Goal: Information Seeking & Learning: Learn about a topic

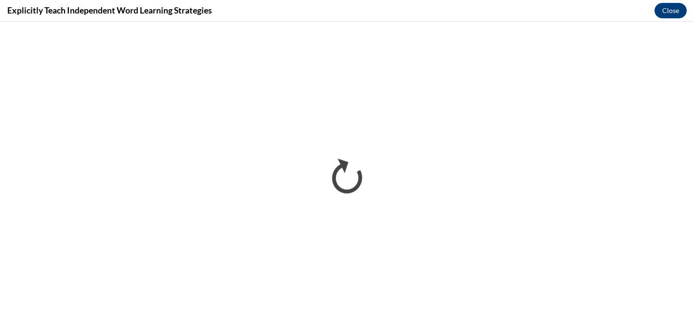
scroll to position [904, 0]
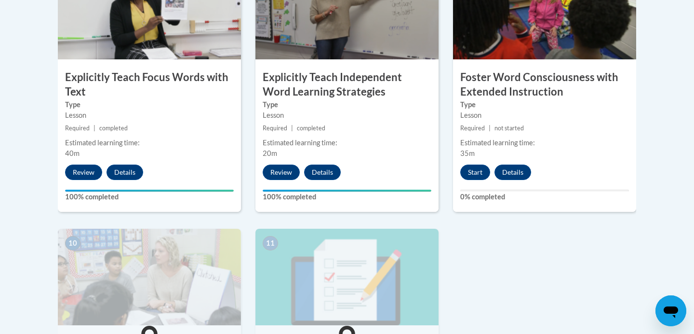
scroll to position [875, 0]
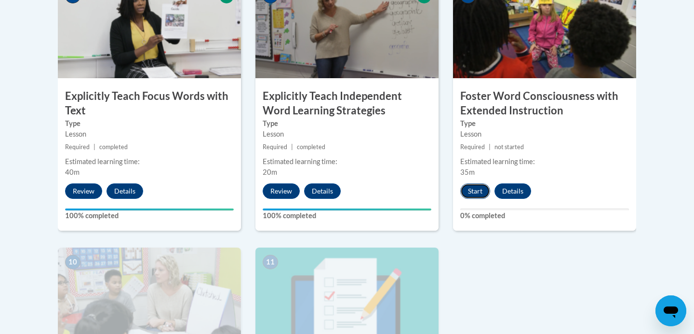
click at [474, 191] on button "Start" at bounding box center [476, 190] width 30 height 15
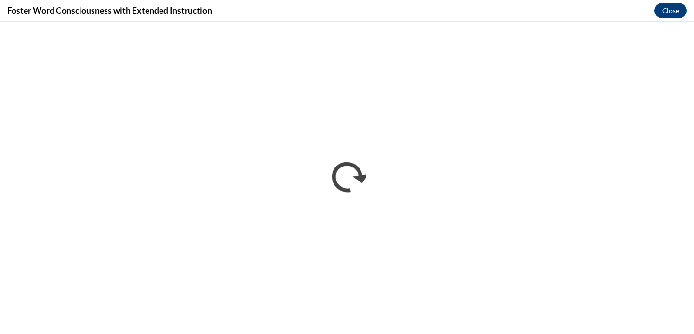
scroll to position [0, 0]
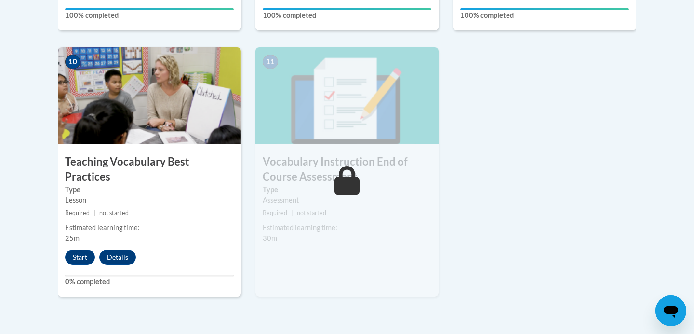
scroll to position [1112, 0]
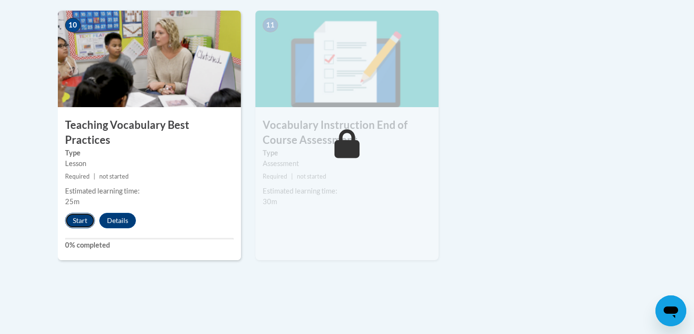
click at [81, 213] on button "Start" at bounding box center [80, 220] width 30 height 15
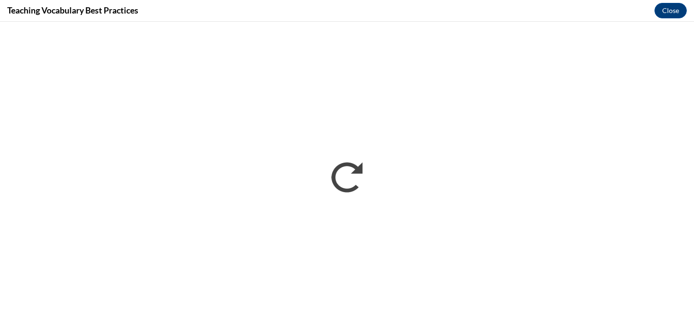
scroll to position [0, 0]
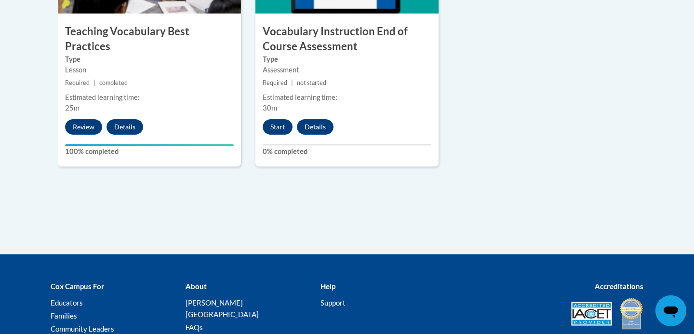
scroll to position [1195, 0]
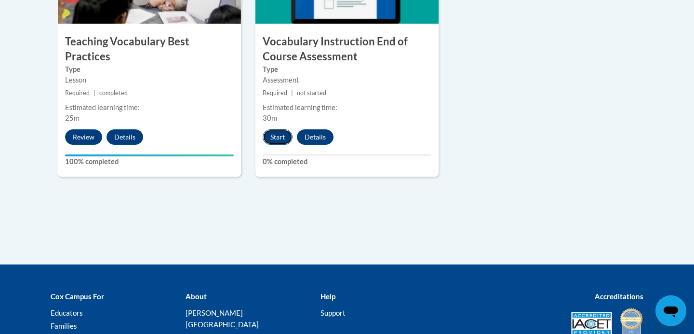
click at [281, 137] on button "Start" at bounding box center [278, 136] width 30 height 15
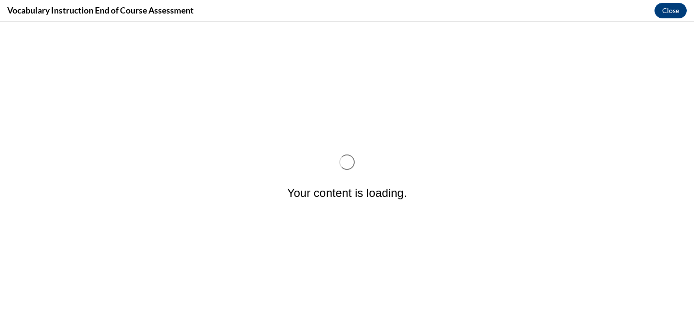
scroll to position [0, 0]
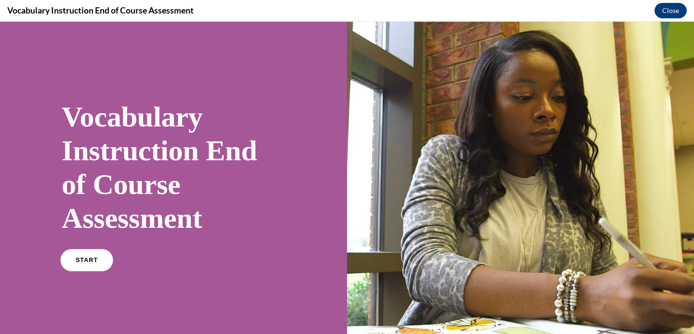
click at [80, 258] on span "START" at bounding box center [87, 260] width 22 height 7
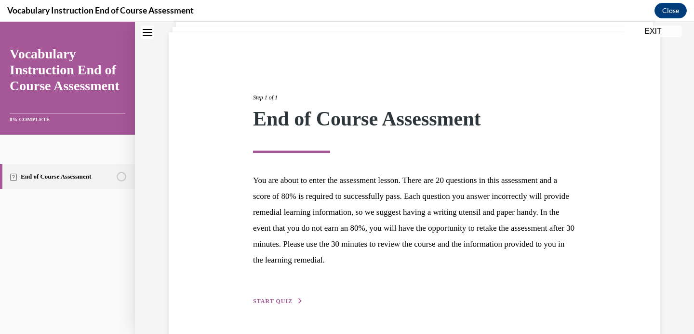
scroll to position [93, 0]
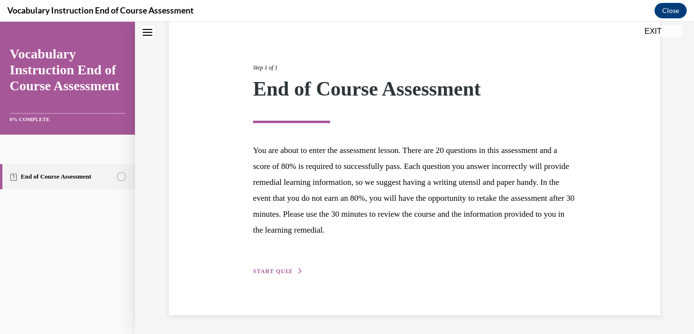
click at [275, 271] on span "START QUIZ" at bounding box center [273, 271] width 40 height 7
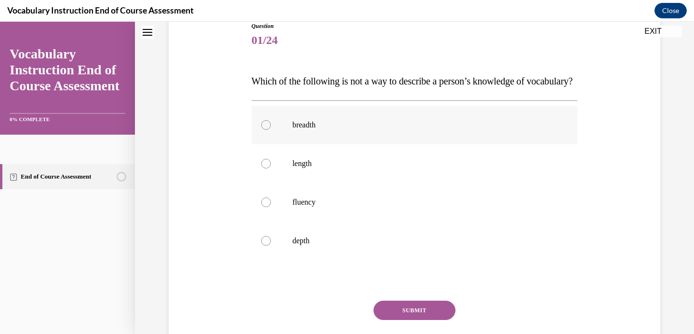
scroll to position [109, 0]
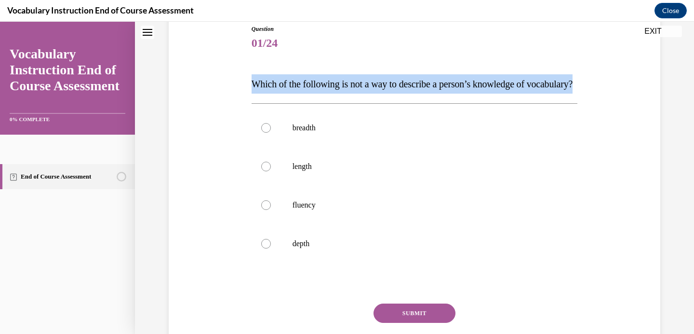
drag, startPoint x: 311, startPoint y: 105, endPoint x: 238, endPoint y: 87, distance: 75.0
click at [238, 87] on div "Question 01/24 Which of the following is not a way to describe a person’s knowl…" at bounding box center [414, 189] width 497 height 387
copy span "Which of the following is not a way to describe a person’s knowledge of vocabul…"
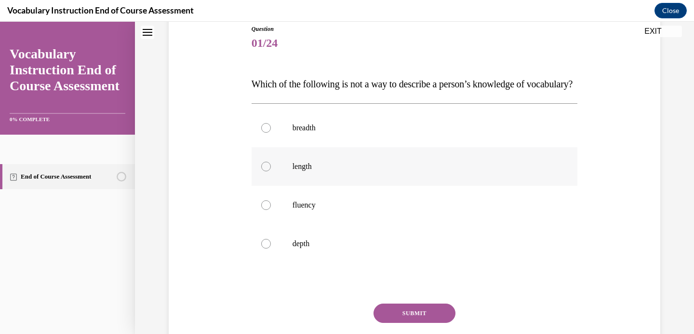
click at [267, 171] on div at bounding box center [266, 167] width 10 height 10
click at [267, 171] on input "length" at bounding box center [266, 167] width 10 height 10
radio input "true"
click at [420, 323] on button "SUBMIT" at bounding box center [415, 312] width 82 height 19
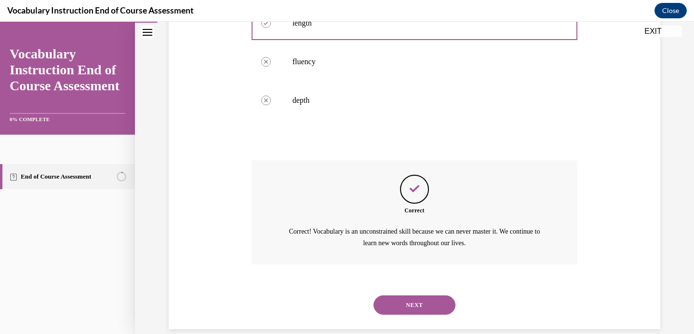
scroll to position [286, 0]
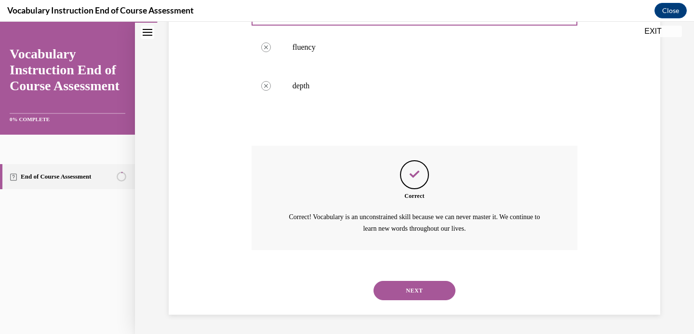
click at [426, 289] on button "NEXT" at bounding box center [415, 290] width 82 height 19
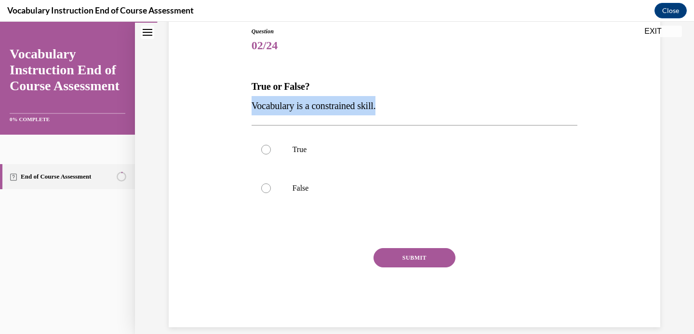
drag, startPoint x: 389, startPoint y: 105, endPoint x: 248, endPoint y: 102, distance: 140.9
click at [248, 102] on div "Question 02/24 True or False? Vocabulary is a constrained skill. True False Inc…" at bounding box center [414, 162] width 497 height 329
copy span "Vocabulary is a constrained skill."
click at [290, 194] on label "False" at bounding box center [415, 188] width 326 height 39
click at [271, 193] on input "False" at bounding box center [266, 188] width 10 height 10
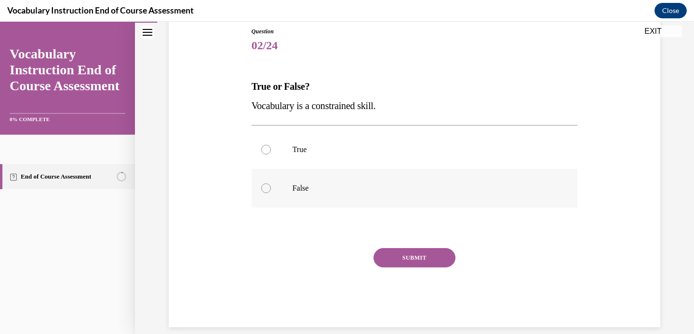
radio input "true"
click at [426, 254] on button "SUBMIT" at bounding box center [415, 257] width 82 height 19
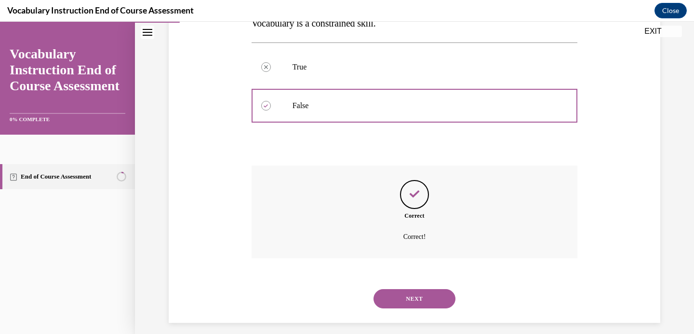
scroll to position [198, 0]
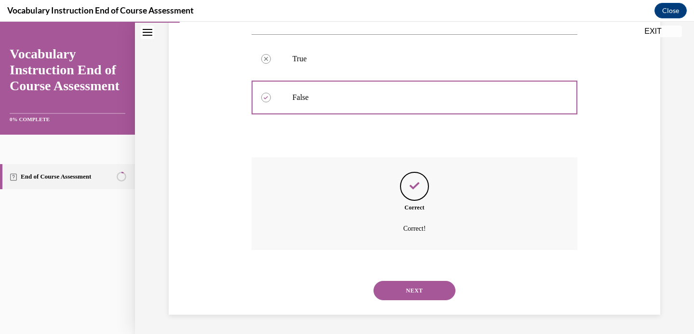
click at [416, 291] on button "NEXT" at bounding box center [415, 290] width 82 height 19
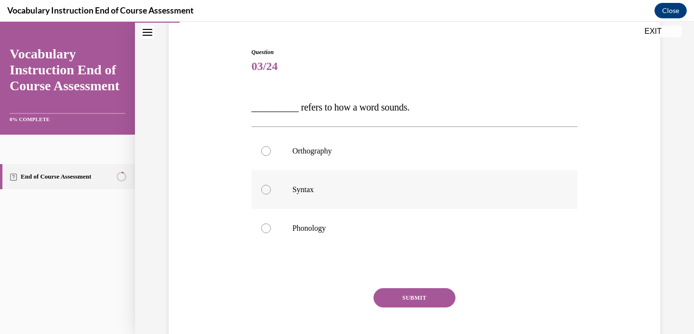
scroll to position [92, 0]
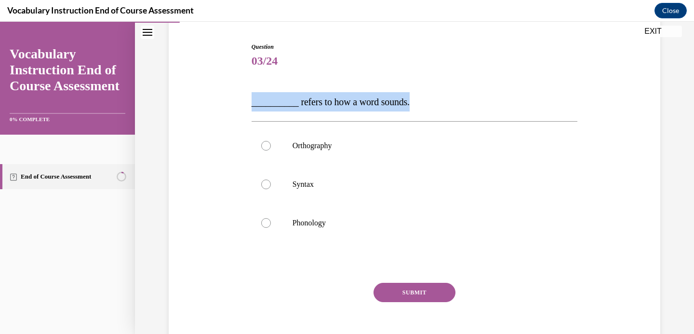
drag, startPoint x: 416, startPoint y: 102, endPoint x: 332, endPoint y: 87, distance: 85.1
click at [332, 87] on div "Question 03/24 __________ refers to how a word sounds. Orthography Syntax Phono…" at bounding box center [415, 201] width 326 height 319
copy span "__________ refers to how a word sounds."
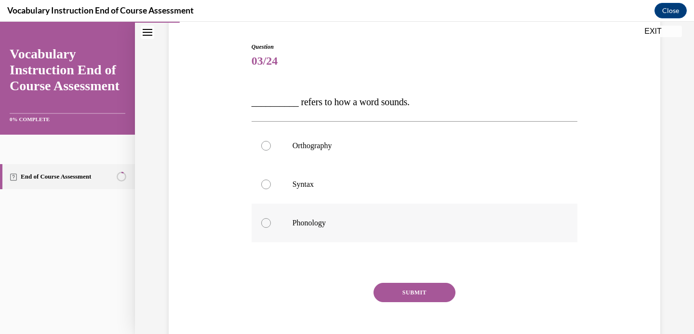
click at [316, 220] on p "Phonology" at bounding box center [423, 223] width 261 height 10
click at [271, 220] on input "Phonology" at bounding box center [266, 223] width 10 height 10
radio input "true"
click at [400, 288] on button "SUBMIT" at bounding box center [415, 292] width 82 height 19
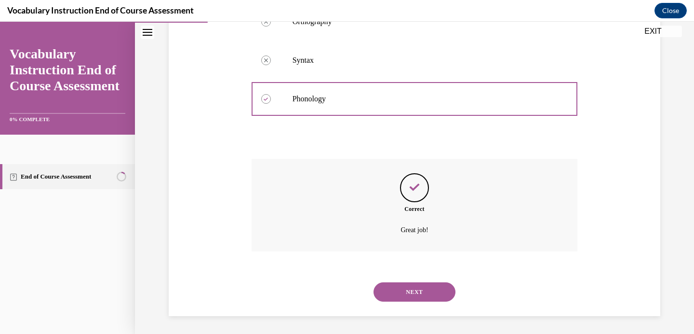
scroll to position [217, 0]
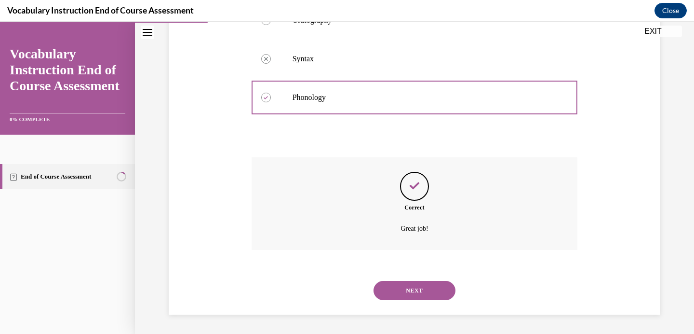
click at [401, 293] on button "NEXT" at bounding box center [415, 290] width 82 height 19
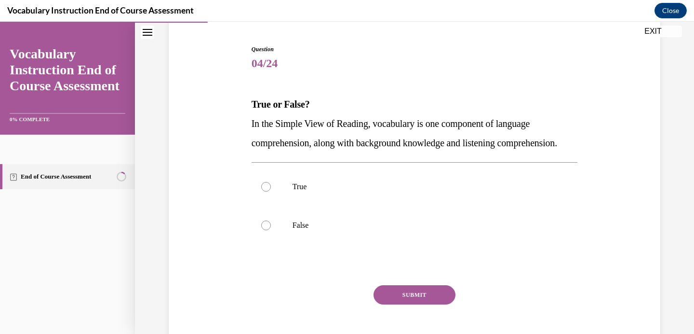
scroll to position [91, 0]
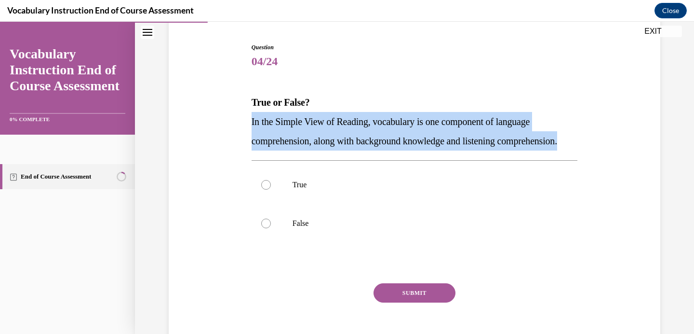
drag, startPoint x: 324, startPoint y: 162, endPoint x: 249, endPoint y: 115, distance: 87.9
click at [249, 115] on div "Question 04/24 True or False? In the Simple View of Reading, vocabulary is one …" at bounding box center [414, 195] width 331 height 334
copy span "In the Simple View of Reading, vocabulary is one component of language comprehe…"
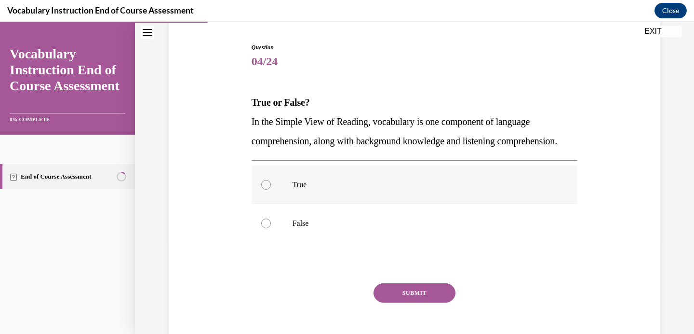
click at [300, 190] on p "True" at bounding box center [423, 185] width 261 height 10
click at [271, 190] on input "True" at bounding box center [266, 185] width 10 height 10
radio input "true"
click at [401, 302] on button "SUBMIT" at bounding box center [415, 292] width 82 height 19
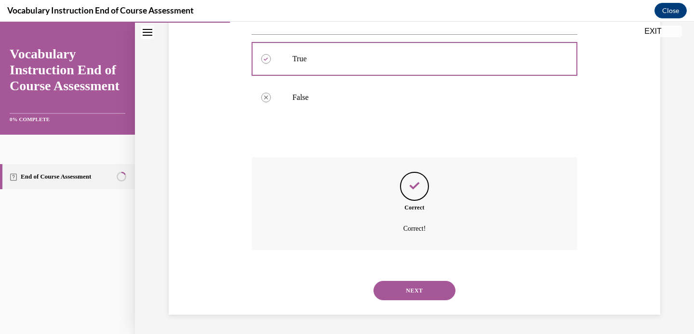
scroll to position [236, 0]
click at [416, 289] on button "NEXT" at bounding box center [415, 290] width 82 height 19
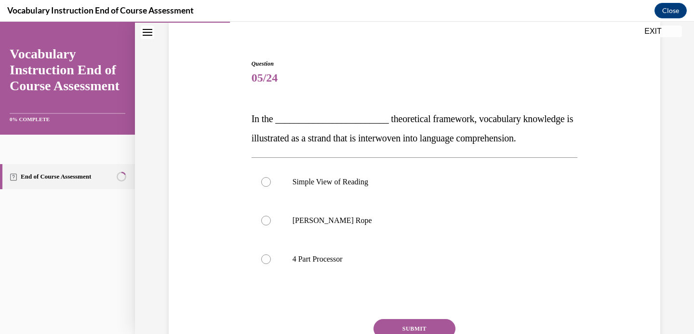
scroll to position [83, 0]
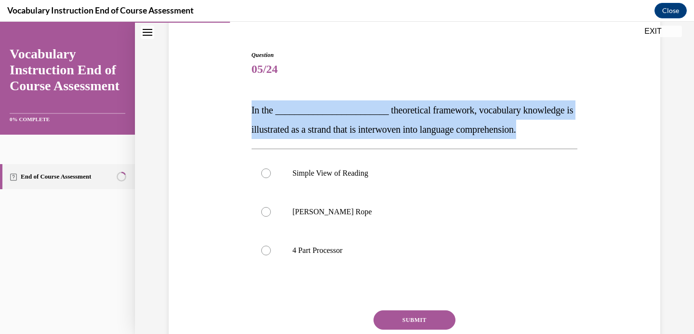
drag, startPoint x: 557, startPoint y: 130, endPoint x: 390, endPoint y: 93, distance: 171.5
click at [390, 93] on div "Question 05/24 In the ________________________ theoretical framework, vocabular…" at bounding box center [415, 220] width 326 height 339
copy span "In the ________________________ theoretical framework, vocabulary knowledge is …"
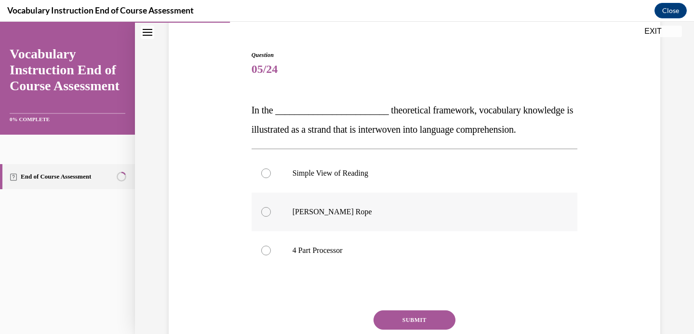
click at [342, 214] on p "Scarborough's Rope" at bounding box center [423, 212] width 261 height 10
click at [271, 214] on input "Scarborough's Rope" at bounding box center [266, 212] width 10 height 10
radio input "true"
click at [404, 319] on button "SUBMIT" at bounding box center [415, 319] width 82 height 19
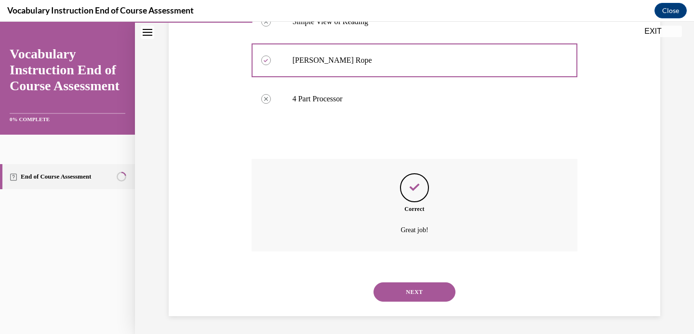
scroll to position [236, 0]
click at [421, 294] on button "NEXT" at bounding box center [415, 290] width 82 height 19
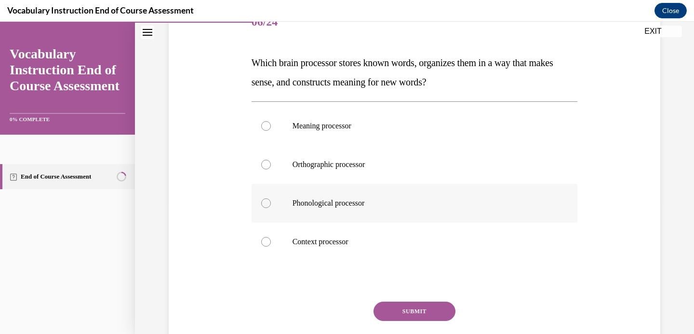
scroll to position [127, 0]
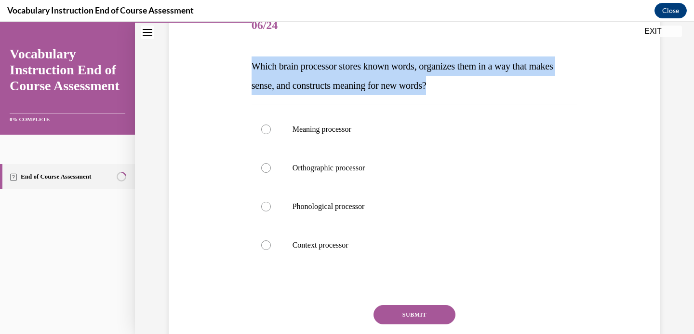
drag, startPoint x: 476, startPoint y: 86, endPoint x: 400, endPoint y: 49, distance: 85.0
click at [400, 49] on div "Question 06/24 Which brain processor stores known words, organizes them in a wa…" at bounding box center [415, 195] width 326 height 377
copy span "Which brain processor stores known words, organizes them in a way that makes se…"
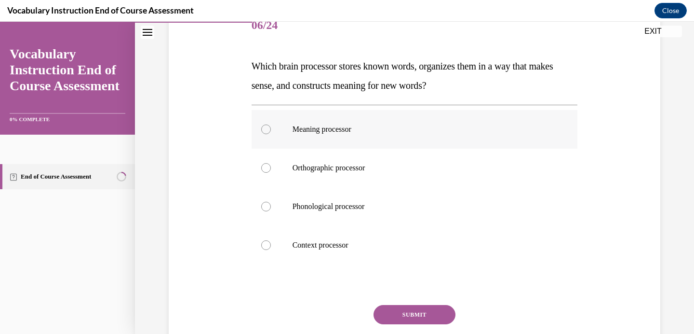
click at [330, 127] on p "Meaning processor" at bounding box center [423, 129] width 261 height 10
click at [271, 127] on input "Meaning processor" at bounding box center [266, 129] width 10 height 10
radio input "true"
click at [407, 314] on button "SUBMIT" at bounding box center [415, 314] width 82 height 19
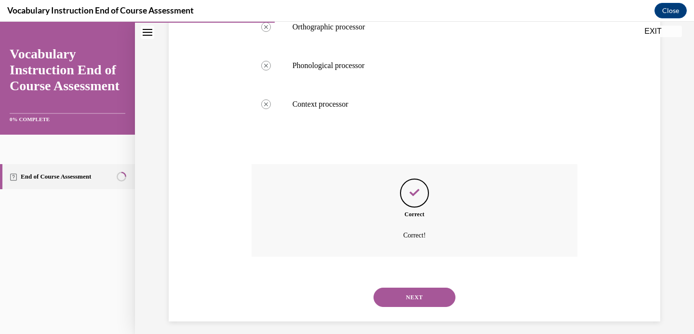
scroll to position [275, 0]
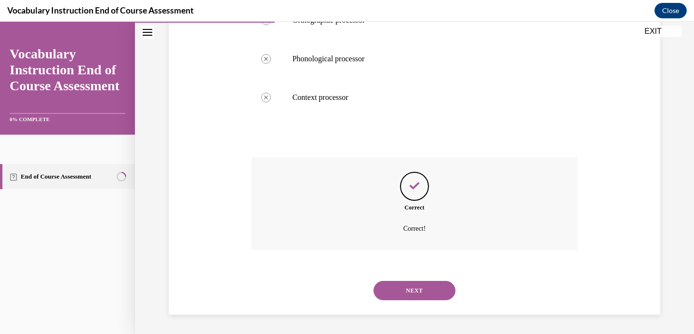
click at [433, 291] on button "NEXT" at bounding box center [415, 290] width 82 height 19
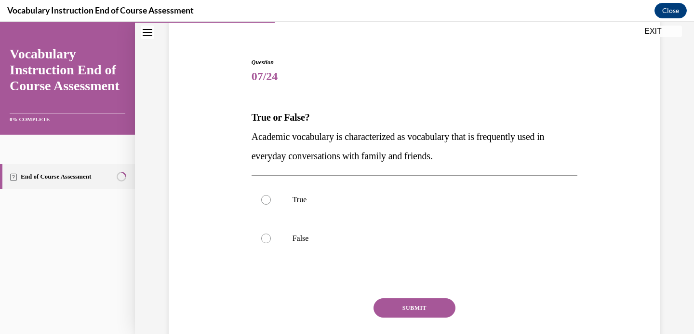
scroll to position [77, 0]
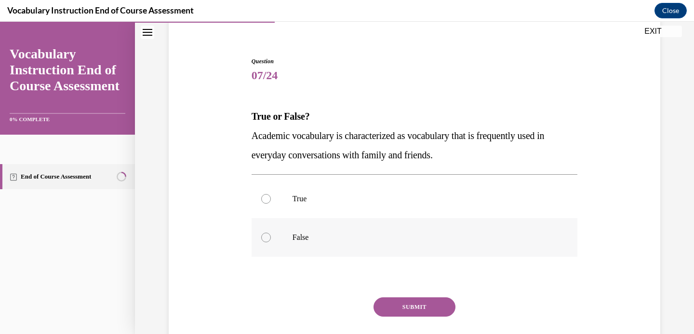
click at [300, 236] on p "False" at bounding box center [423, 237] width 261 height 10
click at [271, 236] on input "False" at bounding box center [266, 237] width 10 height 10
radio input "true"
click at [414, 305] on button "SUBMIT" at bounding box center [415, 306] width 82 height 19
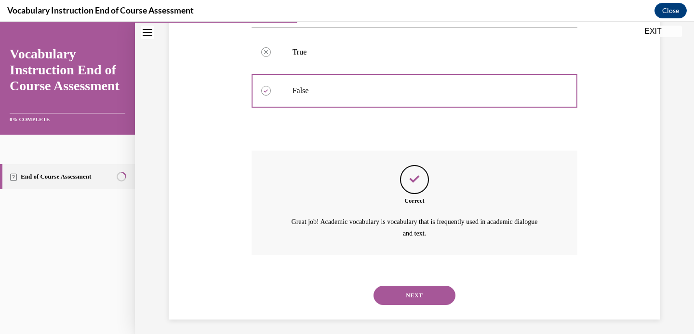
scroll to position [228, 0]
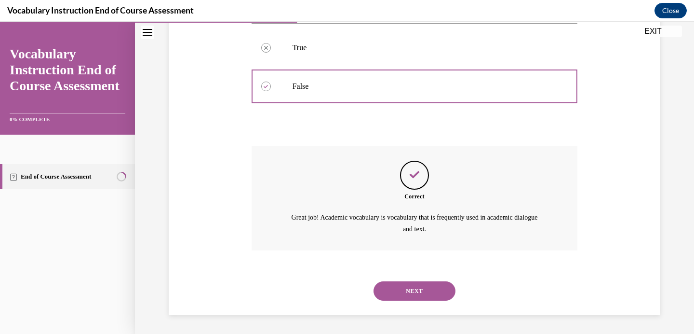
click at [423, 290] on button "NEXT" at bounding box center [415, 290] width 82 height 19
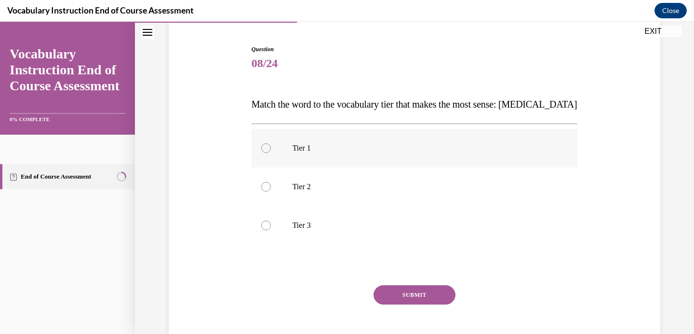
scroll to position [91, 0]
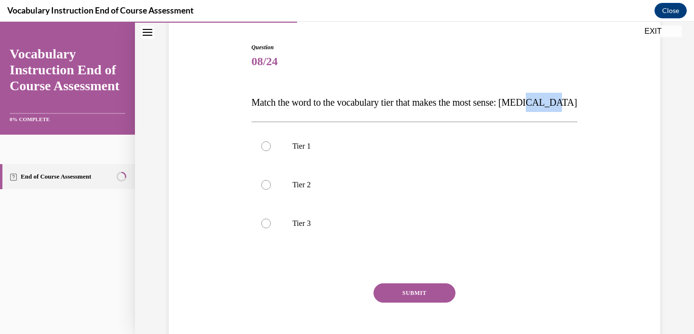
drag, startPoint x: 577, startPoint y: 102, endPoint x: 549, endPoint y: 93, distance: 29.0
click at [452, 69] on div "Question 08/24 Match the word to the vocabulary tier that makes the most sense:…" at bounding box center [415, 202] width 326 height 319
click at [485, 89] on div "Question 08/24 Match the word to the vocabulary tier that makes the most sense:…" at bounding box center [415, 202] width 326 height 319
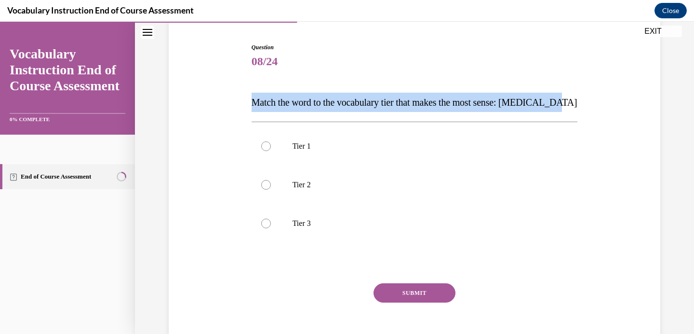
drag, startPoint x: 574, startPoint y: 103, endPoint x: 438, endPoint y: 89, distance: 136.8
click at [438, 89] on div "Question 08/24 Match the word to the vocabulary tier that makes the most sense:…" at bounding box center [415, 202] width 326 height 319
copy span "Match the word to the vocabulary tier that makes the most sense: anaphylaxis"
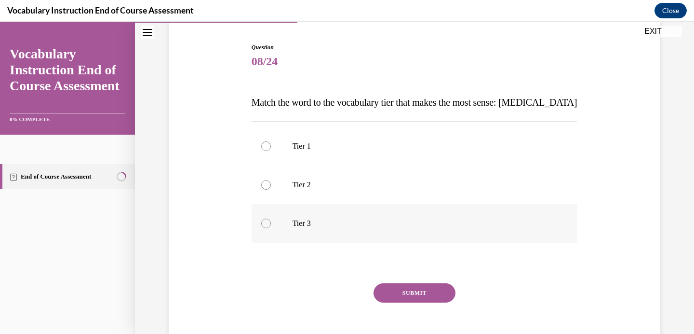
click at [304, 225] on p "Tier 3" at bounding box center [423, 223] width 261 height 10
click at [271, 225] on input "Tier 3" at bounding box center [266, 223] width 10 height 10
radio input "true"
click at [434, 293] on button "SUBMIT" at bounding box center [415, 292] width 82 height 19
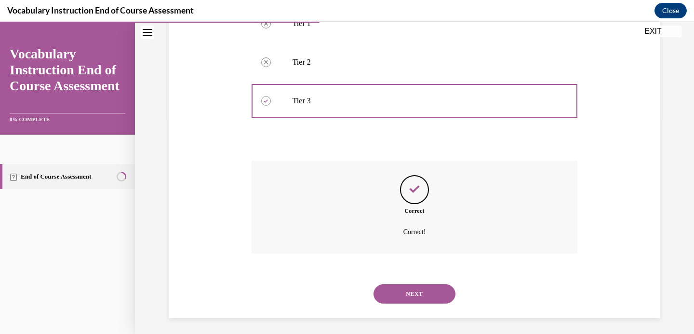
scroll to position [217, 0]
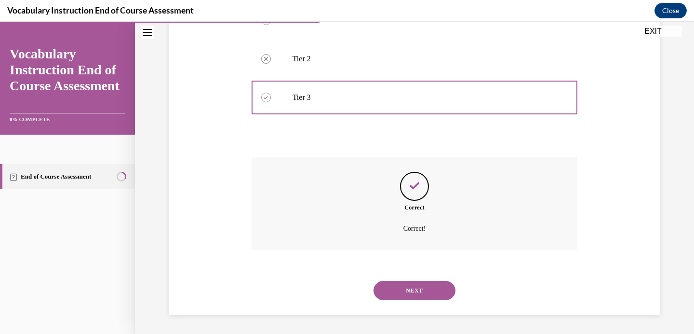
click at [438, 289] on button "NEXT" at bounding box center [415, 290] width 82 height 19
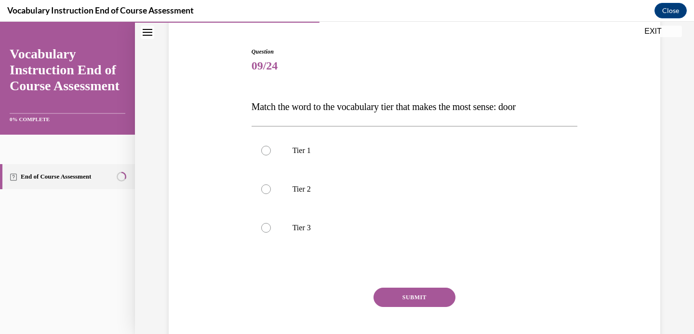
scroll to position [88, 0]
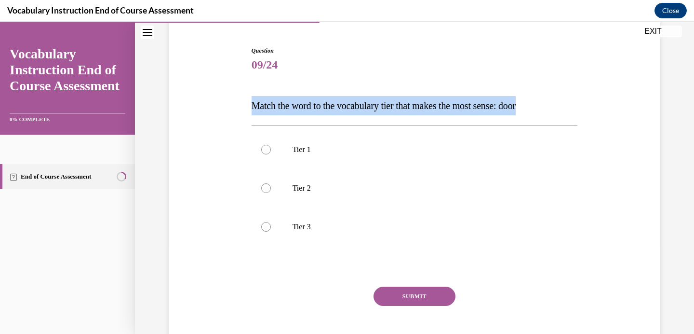
drag, startPoint x: 555, startPoint y: 108, endPoint x: 502, endPoint y: 95, distance: 53.9
click at [502, 95] on div "Question 09/24 Match the word to the vocabulary tier that makes the most sense:…" at bounding box center [415, 205] width 326 height 319
copy span "Match the word to the vocabulary tier that makes the most sense: door"
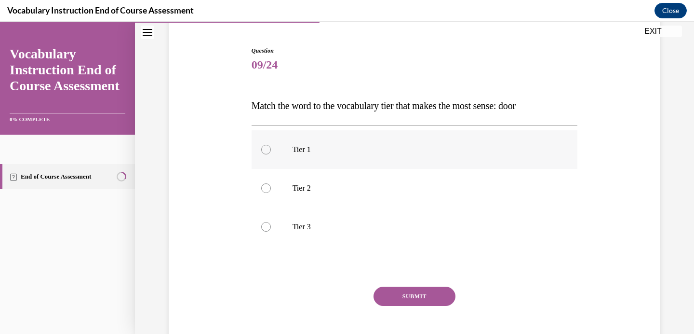
click at [265, 147] on div at bounding box center [266, 150] width 10 height 10
click at [265, 147] on input "Tier 1" at bounding box center [266, 150] width 10 height 10
radio input "true"
click at [401, 298] on button "SUBMIT" at bounding box center [415, 295] width 82 height 19
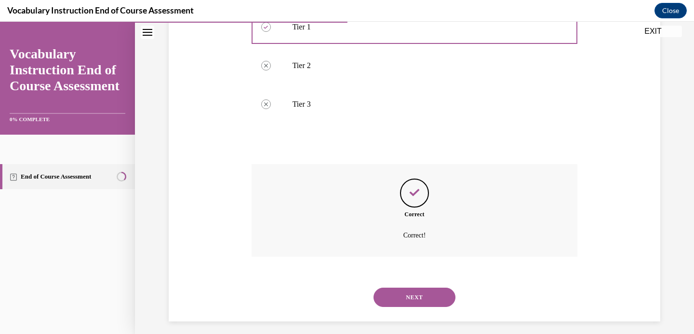
scroll to position [217, 0]
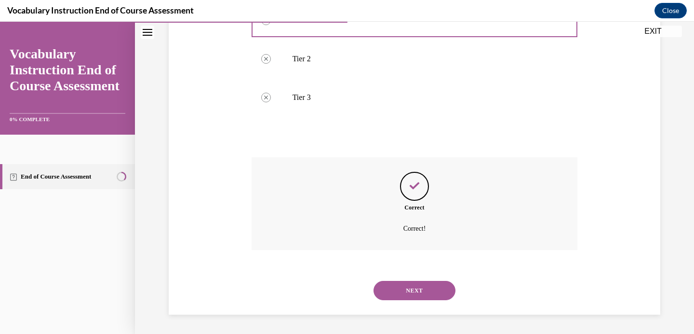
click at [406, 289] on button "NEXT" at bounding box center [415, 290] width 82 height 19
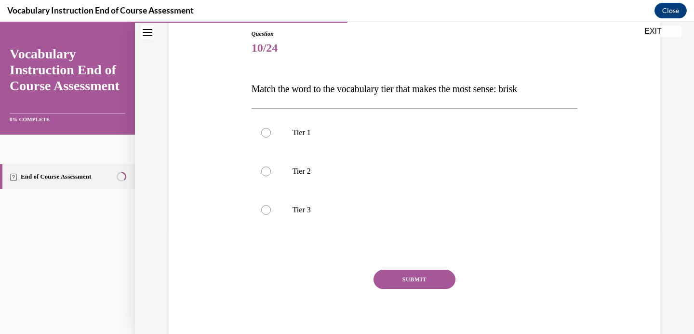
scroll to position [107, 0]
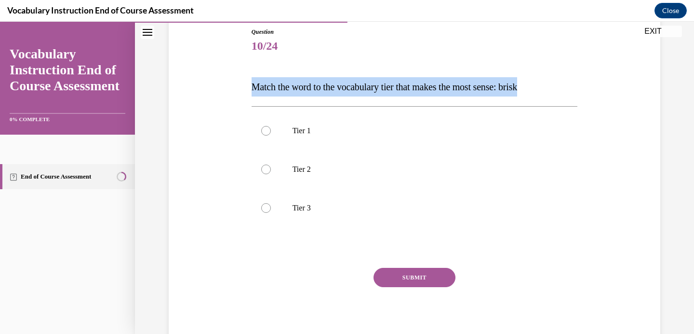
drag, startPoint x: 549, startPoint y: 87, endPoint x: 503, endPoint y: 58, distance: 53.5
click at [503, 58] on div "Question 10/24 Match the word to the vocabulary tier that makes the most sense:…" at bounding box center [415, 186] width 326 height 319
copy span "Match the word to the vocabulary tier that makes the most sense: brisk"
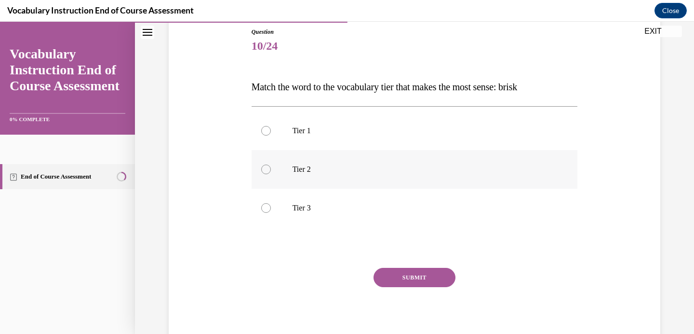
click at [267, 168] on div at bounding box center [266, 169] width 10 height 10
click at [267, 168] on input "Tier 2" at bounding box center [266, 169] width 10 height 10
radio input "true"
click at [422, 278] on button "SUBMIT" at bounding box center [415, 277] width 82 height 19
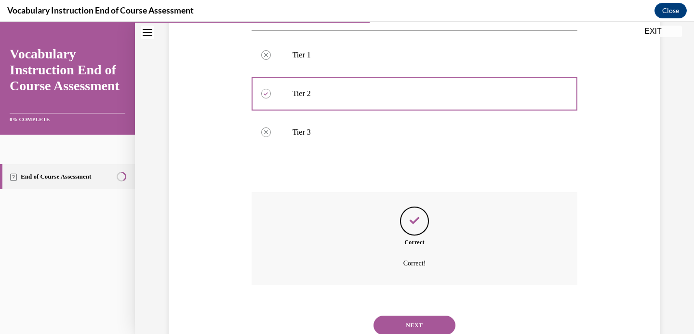
scroll to position [217, 0]
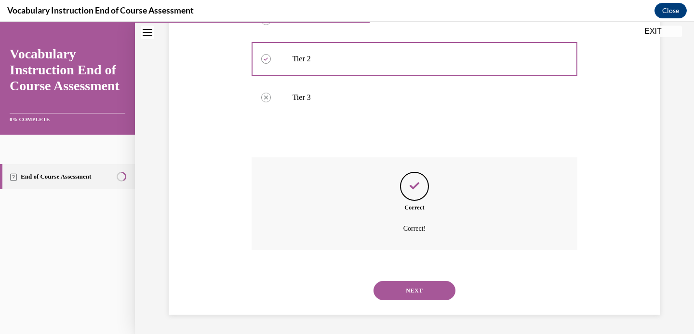
click at [410, 291] on button "NEXT" at bounding box center [415, 290] width 82 height 19
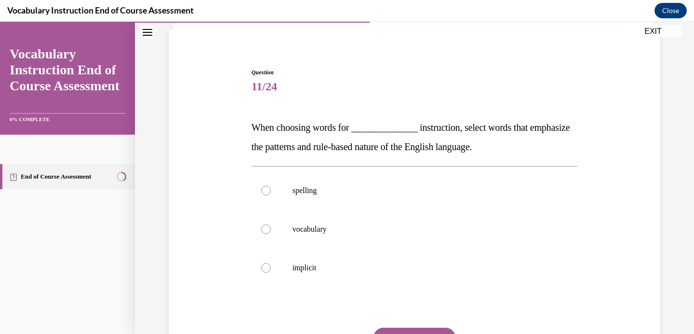
scroll to position [71, 0]
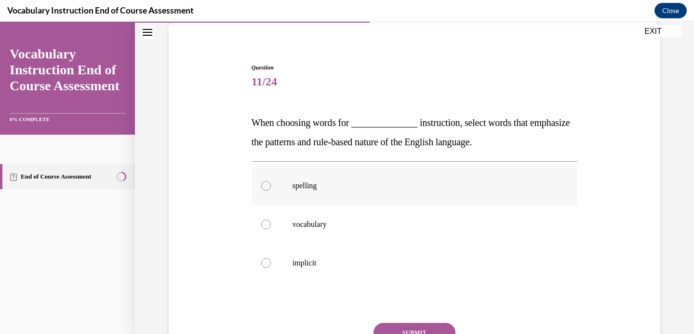
click at [309, 187] on p "spelling" at bounding box center [423, 186] width 261 height 10
click at [271, 187] on input "spelling" at bounding box center [266, 186] width 10 height 10
radio input "true"
click at [416, 327] on button "SUBMIT" at bounding box center [415, 332] width 82 height 19
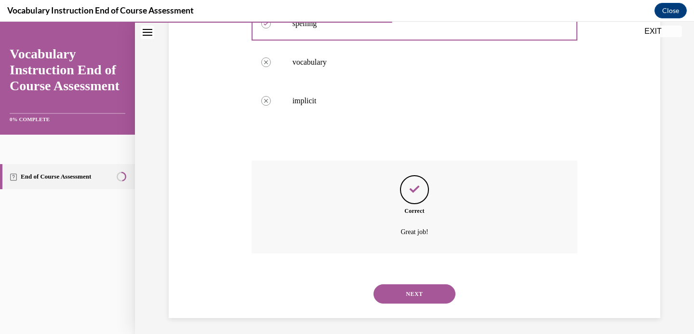
scroll to position [236, 0]
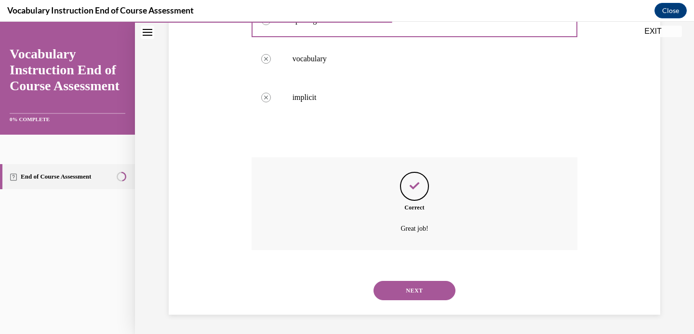
click at [438, 291] on button "NEXT" at bounding box center [415, 290] width 82 height 19
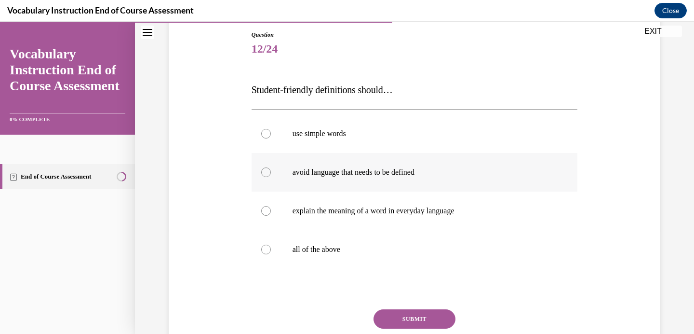
scroll to position [117, 0]
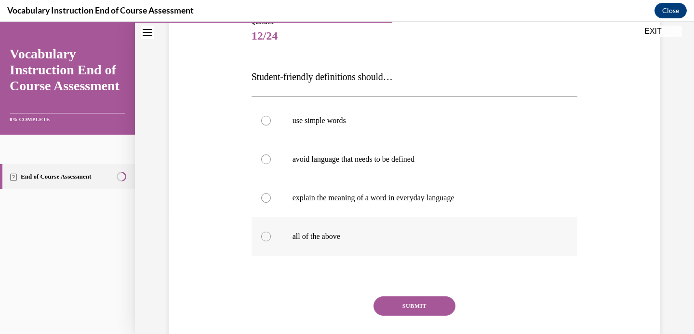
click at [263, 231] on label "all of the above" at bounding box center [415, 236] width 326 height 39
click at [263, 231] on input "all of the above" at bounding box center [266, 236] width 10 height 10
radio input "true"
click at [408, 303] on button "SUBMIT" at bounding box center [415, 305] width 82 height 19
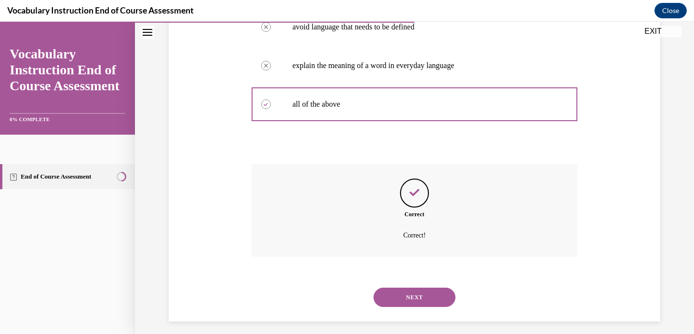
scroll to position [256, 0]
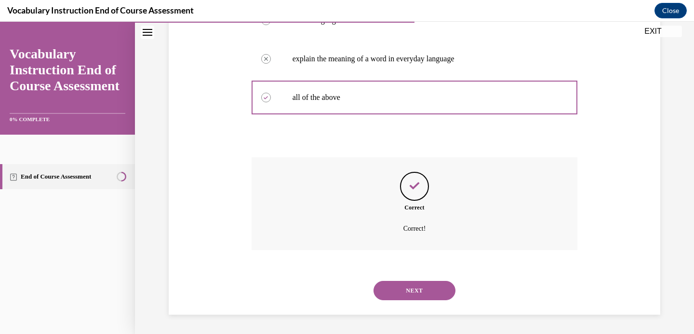
click at [419, 292] on button "NEXT" at bounding box center [415, 290] width 82 height 19
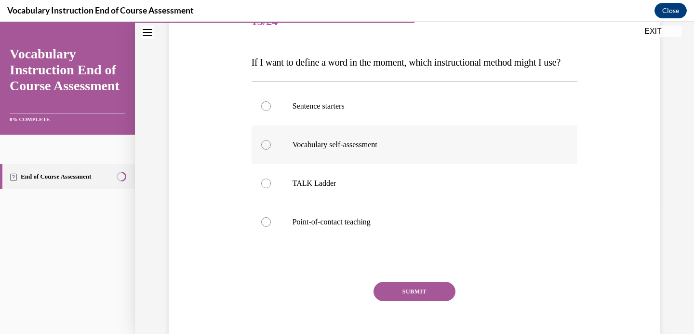
scroll to position [130, 0]
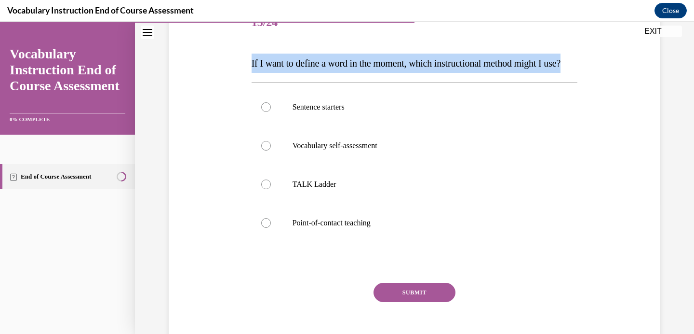
drag, startPoint x: 273, startPoint y: 82, endPoint x: 237, endPoint y: 56, distance: 45.0
click at [237, 56] on div "Question 13/24 If I want to define a word in the moment, which instructional me…" at bounding box center [414, 168] width 497 height 387
copy span "If I want to define a word in the moment, which instructional method might I us…"
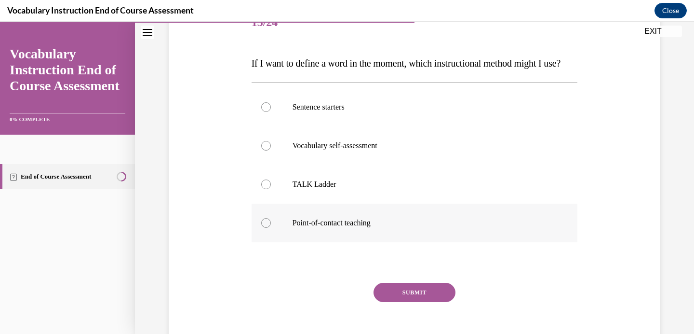
click at [270, 228] on div at bounding box center [266, 223] width 10 height 10
click at [270, 228] on input "Point-of-contact teaching" at bounding box center [266, 223] width 10 height 10
radio input "true"
click at [436, 302] on button "SUBMIT" at bounding box center [415, 292] width 82 height 19
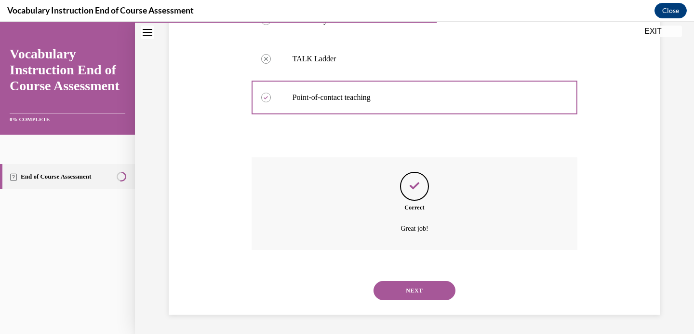
scroll to position [275, 0]
click at [427, 291] on button "NEXT" at bounding box center [415, 290] width 82 height 19
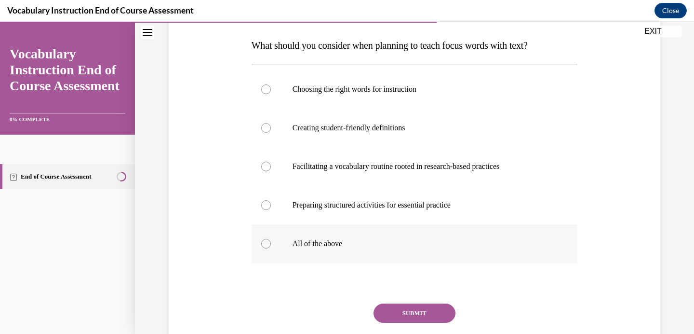
scroll to position [145, 0]
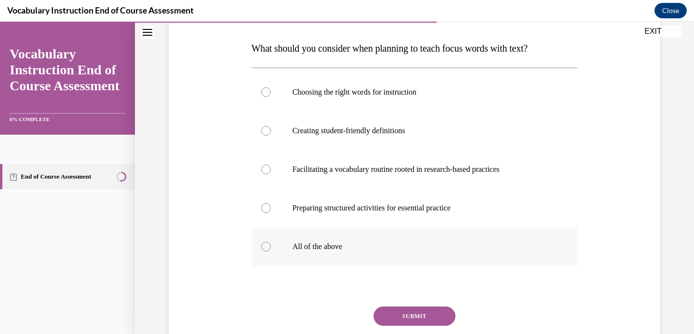
click at [326, 243] on p "All of the above" at bounding box center [423, 247] width 261 height 10
click at [271, 243] on input "All of the above" at bounding box center [266, 247] width 10 height 10
radio input "true"
click at [403, 318] on button "SUBMIT" at bounding box center [415, 315] width 82 height 19
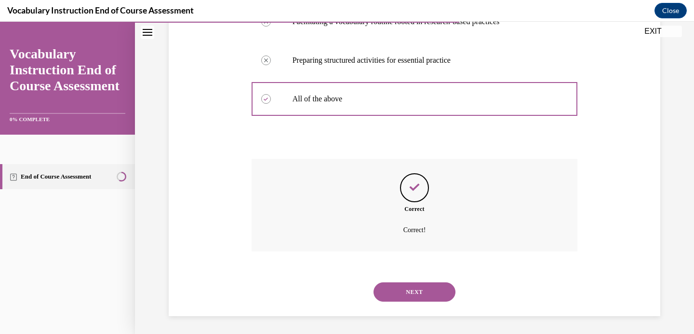
scroll to position [294, 0]
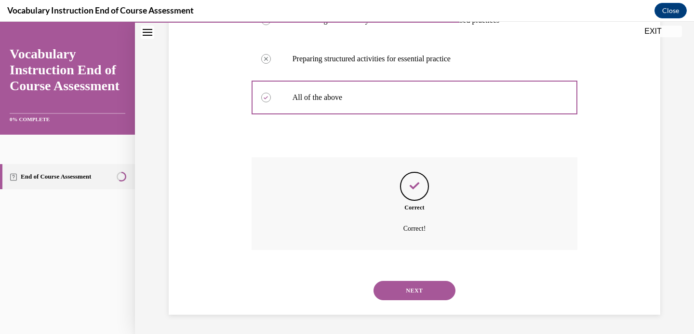
click at [414, 290] on button "NEXT" at bounding box center [415, 290] width 82 height 19
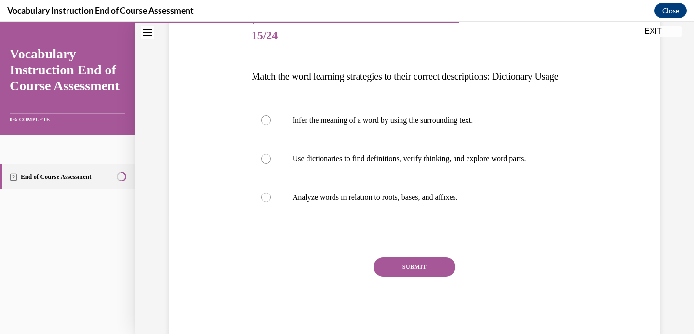
scroll to position [116, 0]
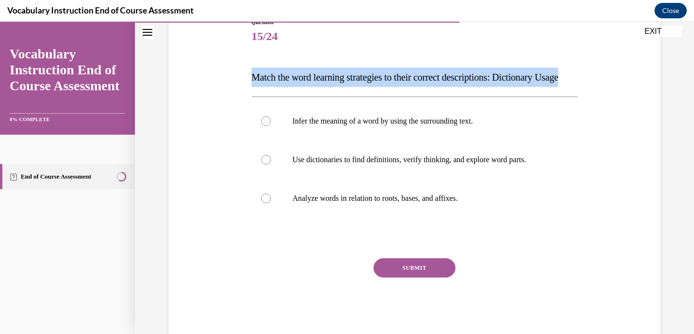
drag, startPoint x: 281, startPoint y: 98, endPoint x: 232, endPoint y: 69, distance: 56.4
click at [232, 69] on div "Question 15/24 Match the word learning strategies to their correct descriptions…" at bounding box center [414, 163] width 497 height 348
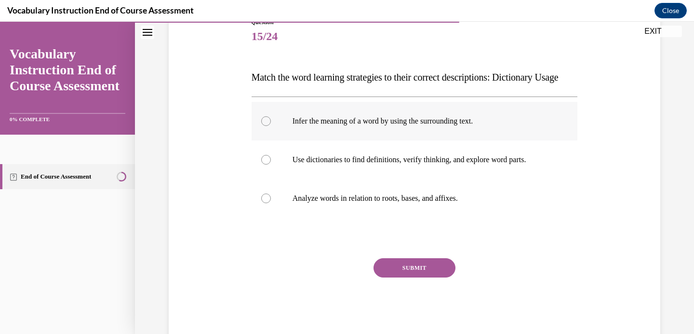
click at [266, 126] on div at bounding box center [266, 121] width 10 height 10
click at [266, 126] on input "Infer the meaning of a word by using the surrounding text." at bounding box center [266, 121] width 10 height 10
radio input "true"
click at [406, 277] on button "SUBMIT" at bounding box center [415, 267] width 82 height 19
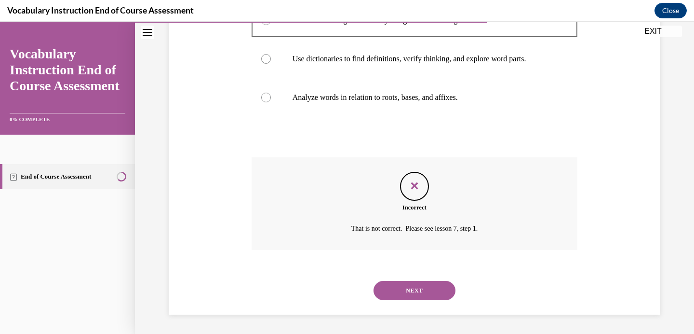
scroll to position [236, 0]
click at [433, 288] on button "NEXT" at bounding box center [415, 290] width 82 height 19
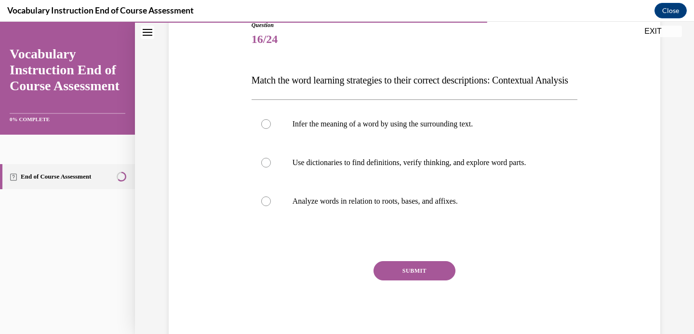
scroll to position [122, 0]
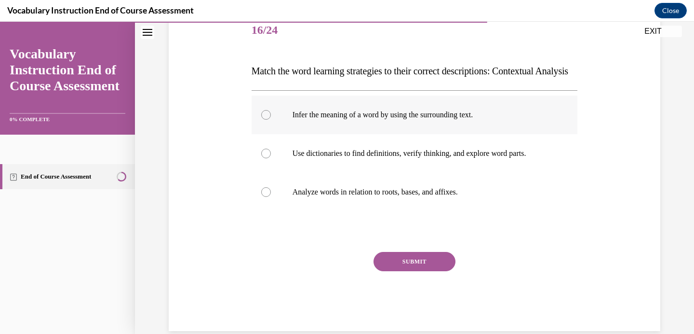
click at [264, 120] on div at bounding box center [266, 115] width 10 height 10
click at [264, 120] on input "Infer the meaning of a word by using the surrounding text." at bounding box center [266, 115] width 10 height 10
radio input "true"
click at [422, 271] on button "SUBMIT" at bounding box center [415, 261] width 82 height 19
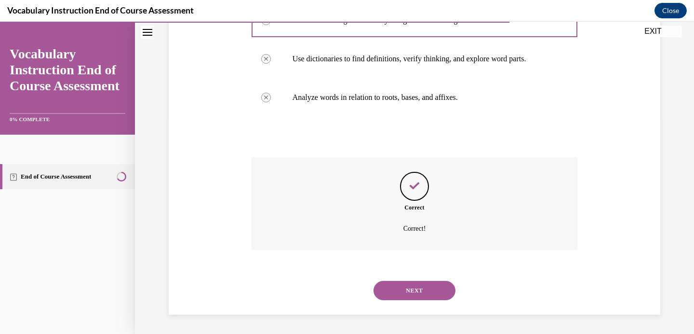
scroll to position [236, 0]
click at [422, 292] on button "NEXT" at bounding box center [415, 290] width 82 height 19
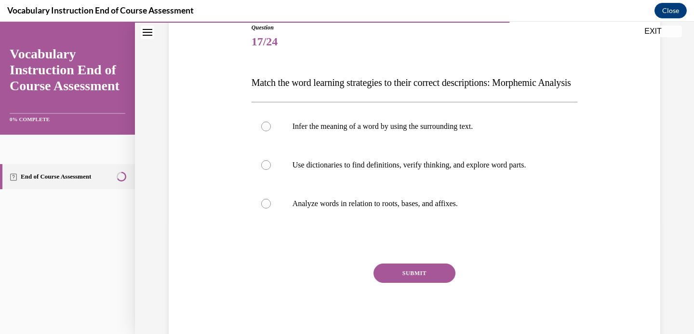
scroll to position [96, 0]
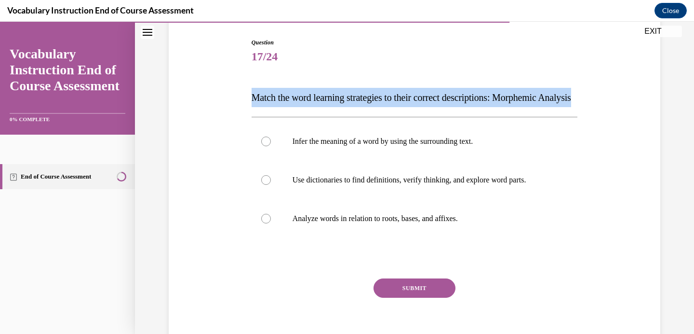
drag, startPoint x: 292, startPoint y: 116, endPoint x: 234, endPoint y: 92, distance: 62.7
click at [234, 92] on div "Question 17/24 Match the word learning strategies to their correct descriptions…" at bounding box center [414, 183] width 497 height 348
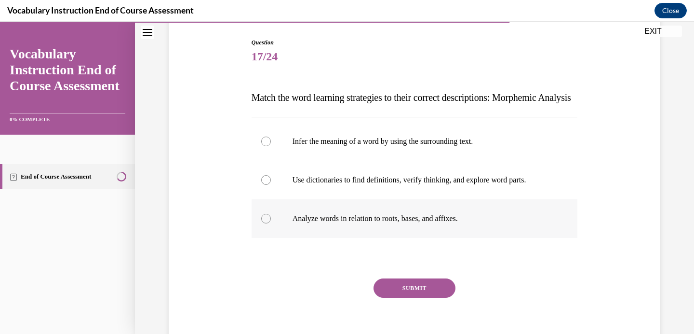
click at [345, 223] on p "Analyze words in relation to roots, bases, and affixes." at bounding box center [423, 219] width 261 height 10
click at [271, 223] on input "Analyze words in relation to roots, bases, and affixes." at bounding box center [266, 219] width 10 height 10
radio input "true"
click at [425, 298] on button "SUBMIT" at bounding box center [415, 287] width 82 height 19
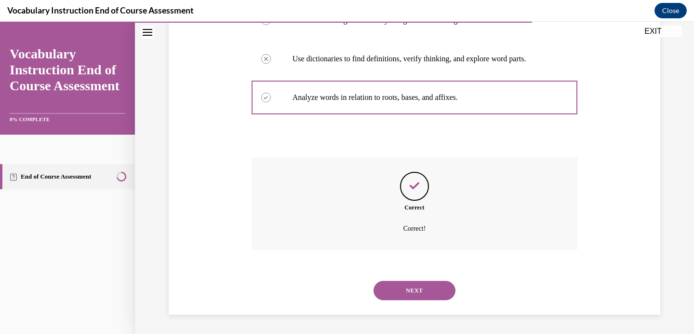
scroll to position [236, 0]
click at [426, 293] on button "NEXT" at bounding box center [415, 290] width 82 height 19
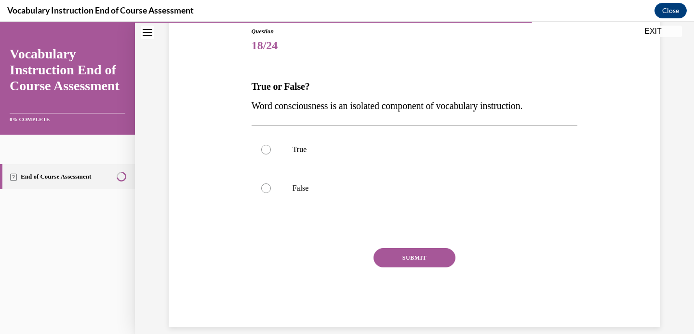
drag, startPoint x: 552, startPoint y: 107, endPoint x: 492, endPoint y: 82, distance: 64.5
click at [492, 82] on div "True or False? Word consciousness is an isolated component of vocabulary instru…" at bounding box center [415, 96] width 326 height 39
click at [302, 192] on p "False" at bounding box center [423, 188] width 261 height 10
click at [271, 192] on input "False" at bounding box center [266, 188] width 10 height 10
radio input "true"
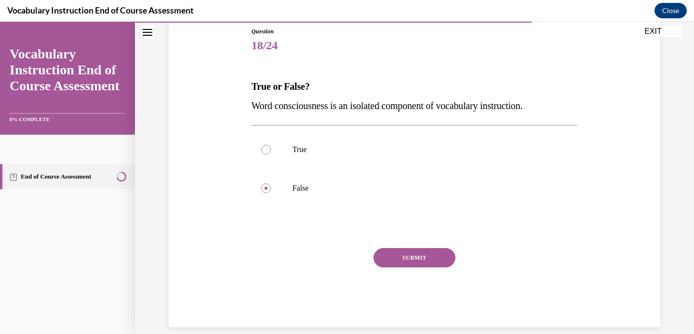
click at [432, 253] on button "SUBMIT" at bounding box center [415, 257] width 82 height 19
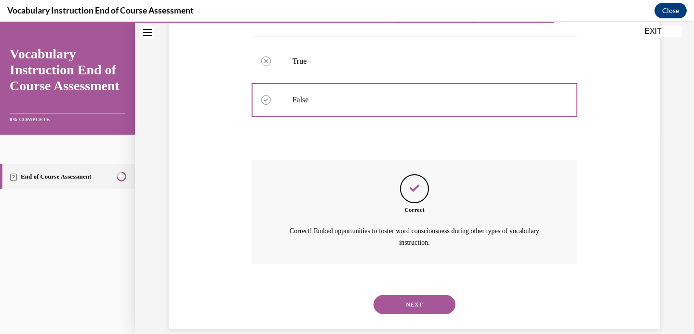
scroll to position [209, 0]
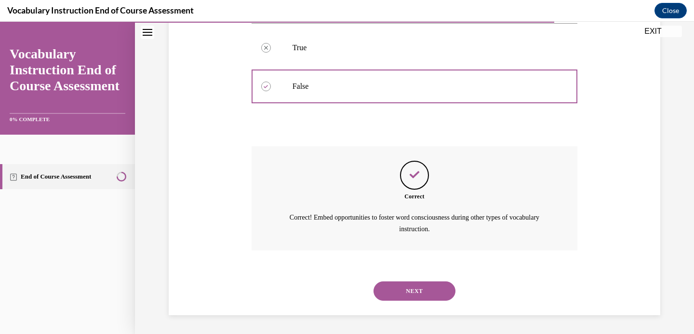
click at [419, 286] on button "NEXT" at bounding box center [415, 290] width 82 height 19
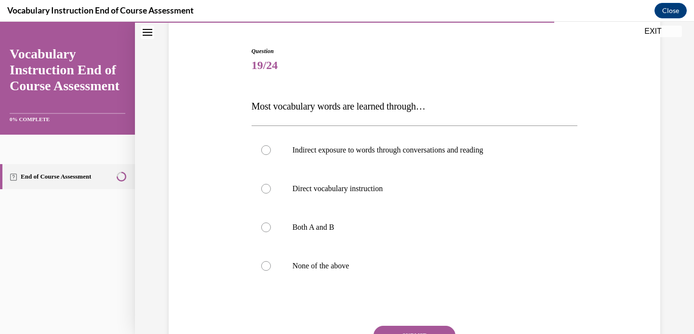
scroll to position [103, 0]
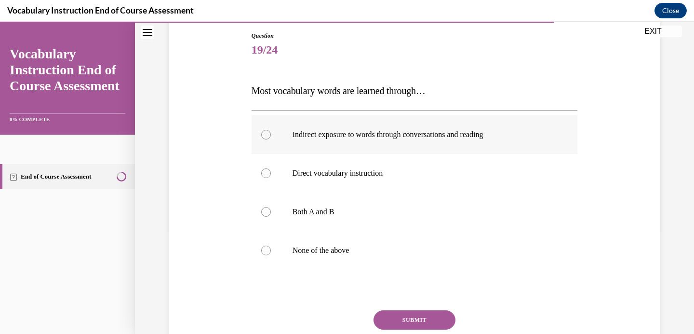
click at [267, 134] on div at bounding box center [266, 135] width 10 height 10
click at [267, 134] on input "Indirect exposure to words through conversations and reading" at bounding box center [266, 135] width 10 height 10
radio input "true"
click at [421, 319] on button "SUBMIT" at bounding box center [415, 319] width 82 height 19
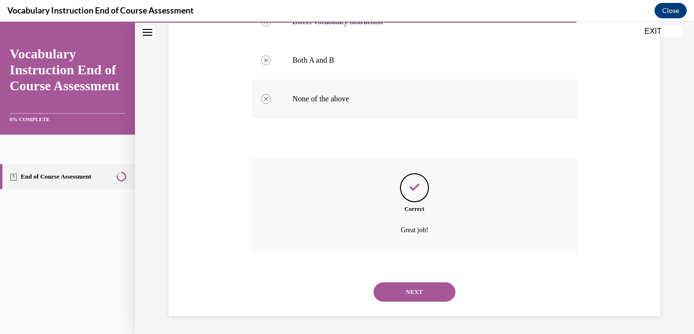
scroll to position [256, 0]
click at [426, 289] on button "NEXT" at bounding box center [415, 290] width 82 height 19
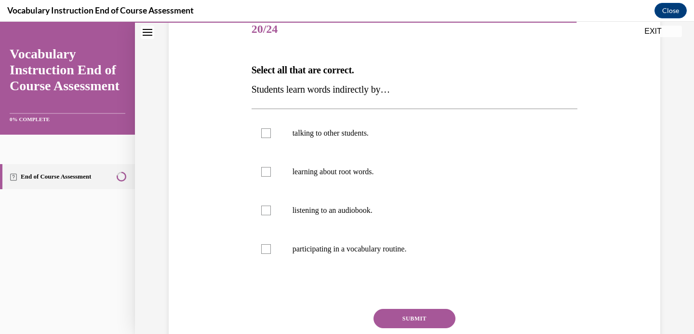
scroll to position [124, 0]
click at [265, 131] on div at bounding box center [266, 133] width 10 height 10
click at [265, 131] on input "talking to other students." at bounding box center [266, 133] width 10 height 10
checkbox input "true"
click at [426, 316] on button "SUBMIT" at bounding box center [415, 317] width 82 height 19
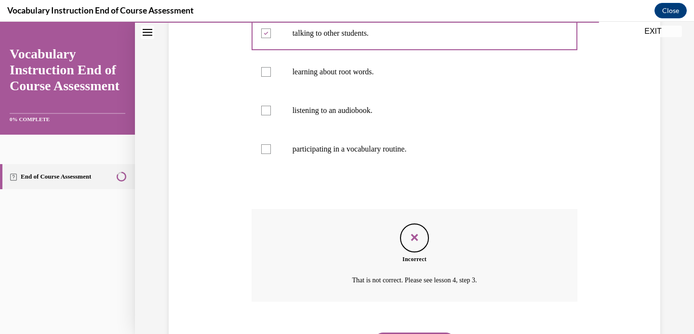
scroll to position [275, 0]
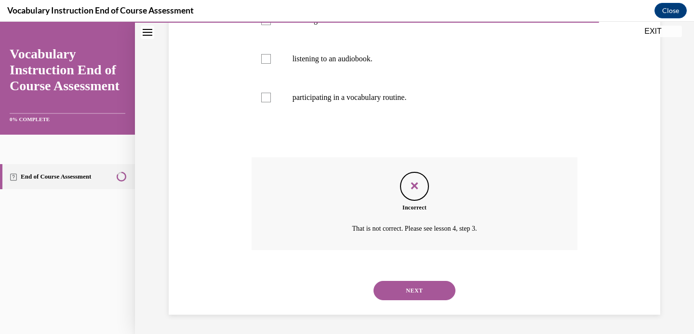
click at [425, 290] on button "NEXT" at bounding box center [415, 290] width 82 height 19
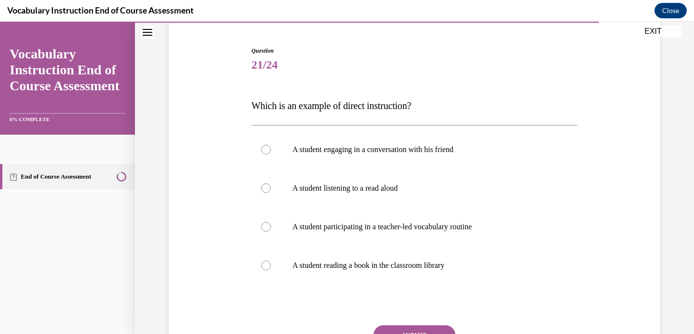
scroll to position [109, 0]
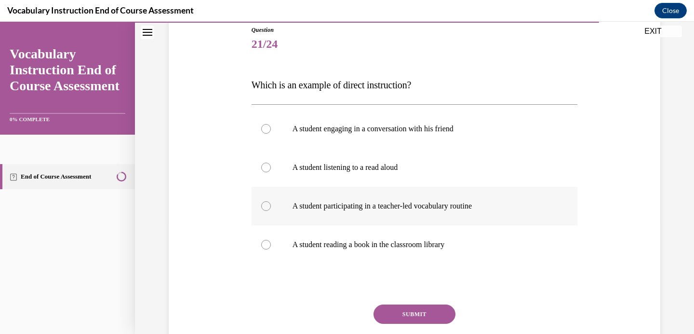
click at [267, 207] on div at bounding box center [266, 206] width 10 height 10
click at [267, 207] on input "A student participating in a teacher-led vocabulary routine" at bounding box center [266, 206] width 10 height 10
radio input "true"
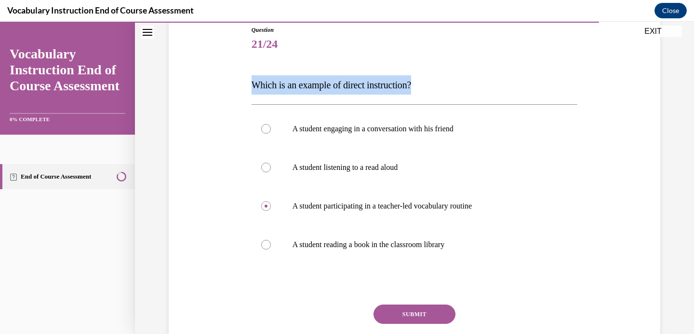
drag, startPoint x: 430, startPoint y: 82, endPoint x: 358, endPoint y: 58, distance: 75.3
click at [358, 58] on div "Question 21/24 Which is an example of direct instruction? A student engaging in…" at bounding box center [415, 205] width 326 height 358
click at [410, 311] on button "SUBMIT" at bounding box center [415, 313] width 82 height 19
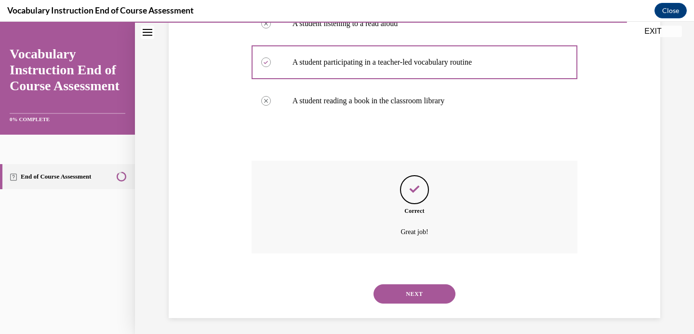
scroll to position [256, 0]
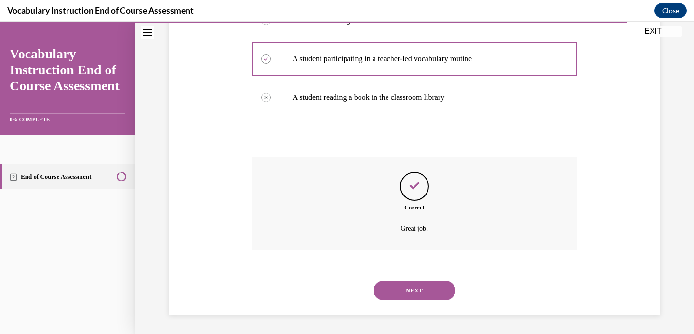
click at [419, 288] on button "NEXT" at bounding box center [415, 290] width 82 height 19
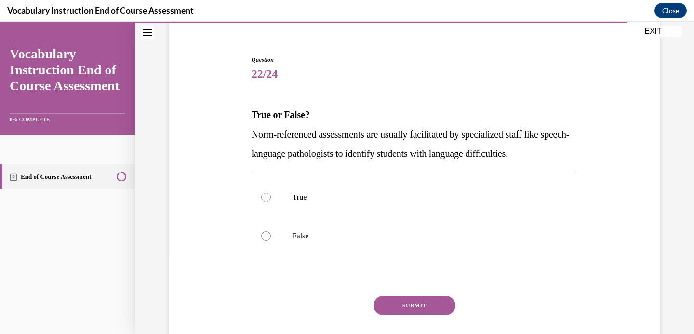
scroll to position [81, 0]
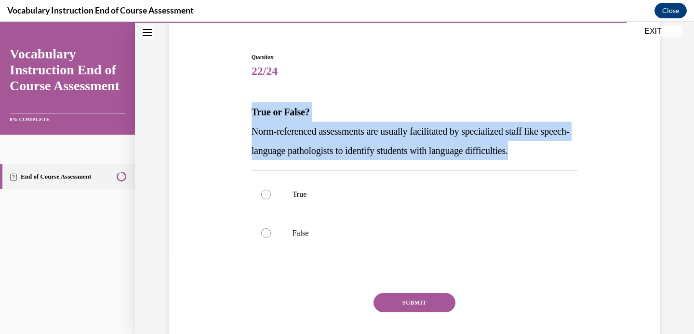
drag, startPoint x: 569, startPoint y: 147, endPoint x: 488, endPoint y: 92, distance: 98.6
click at [488, 92] on div "Question 22/24 True or False? Norm-referenced assessments are usually facilitat…" at bounding box center [415, 212] width 326 height 319
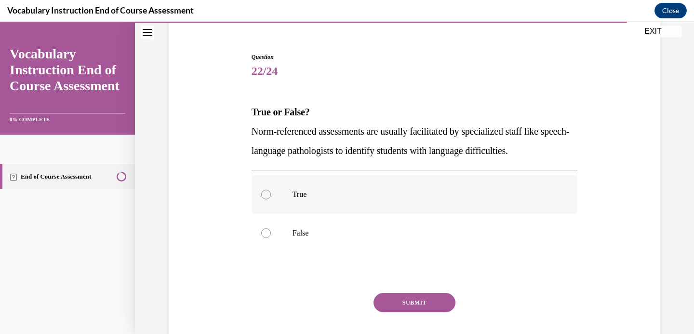
click at [267, 193] on div at bounding box center [266, 195] width 10 height 10
click at [267, 193] on input "True" at bounding box center [266, 195] width 10 height 10
radio input "true"
click at [431, 304] on button "SUBMIT" at bounding box center [415, 302] width 82 height 19
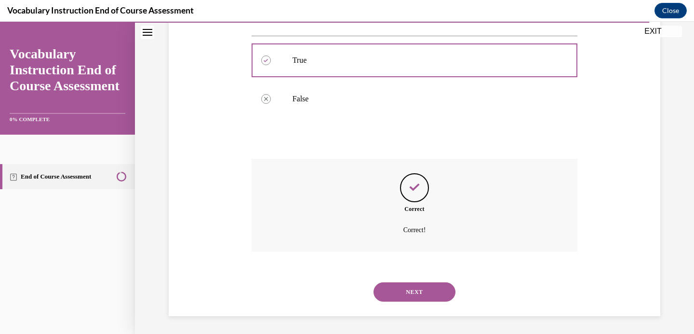
scroll to position [217, 0]
click at [422, 291] on button "NEXT" at bounding box center [415, 290] width 82 height 19
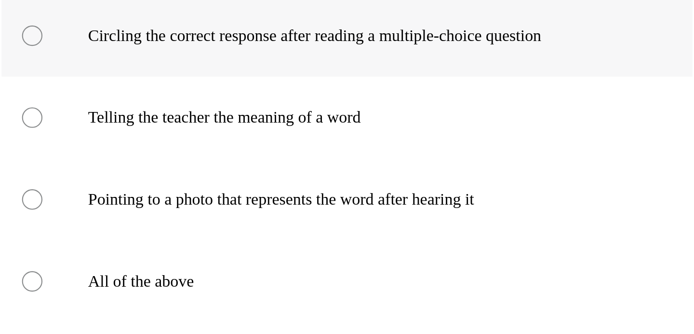
scroll to position [167, 0]
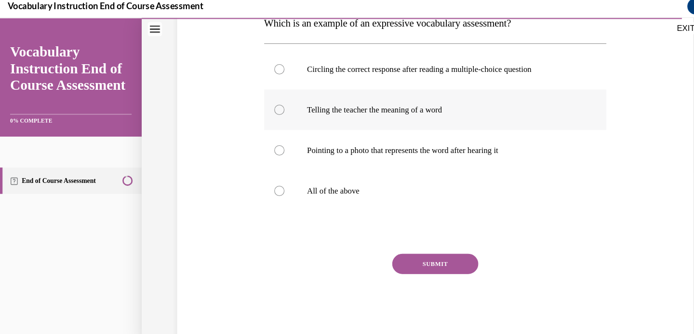
click at [264, 104] on div at bounding box center [266, 105] width 10 height 10
click at [264, 104] on input "Telling the teacher the meaning of a word" at bounding box center [266, 105] width 10 height 10
radio input "true"
click at [431, 251] on button "SUBMIT" at bounding box center [415, 251] width 82 height 19
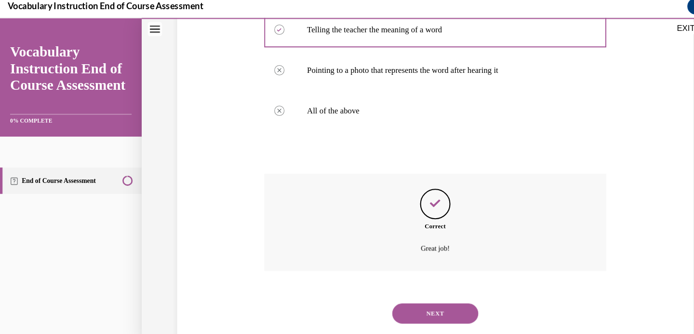
scroll to position [256, 0]
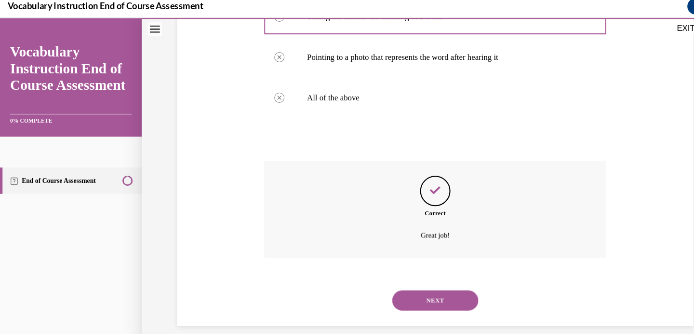
click at [413, 285] on button "NEXT" at bounding box center [415, 286] width 82 height 19
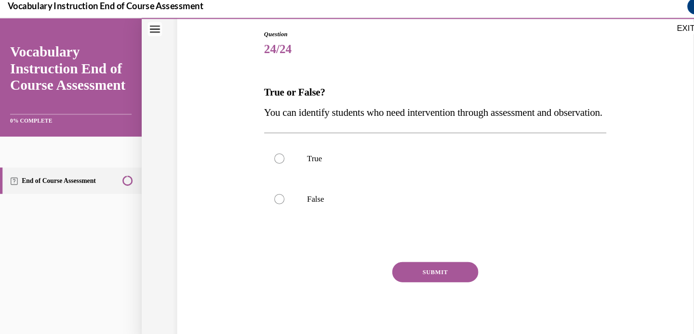
scroll to position [105, 0]
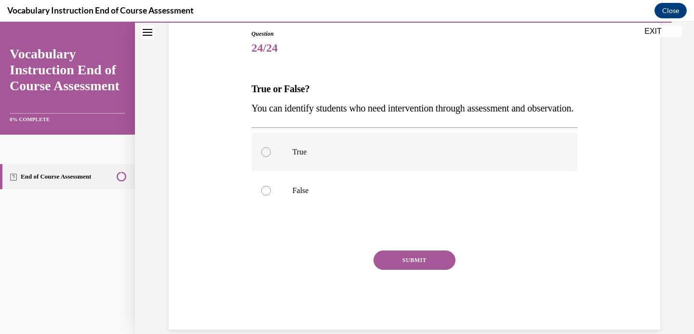
click at [265, 157] on div at bounding box center [266, 152] width 10 height 10
click at [265, 157] on input "True" at bounding box center [266, 152] width 10 height 10
radio input "true"
click at [407, 270] on button "SUBMIT" at bounding box center [415, 259] width 82 height 19
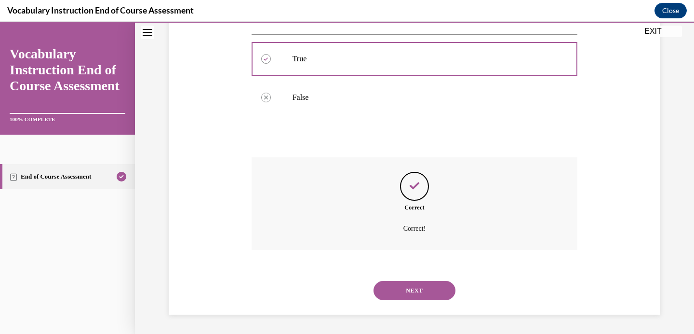
scroll to position [217, 0]
click at [407, 289] on button "NEXT" at bounding box center [415, 290] width 82 height 19
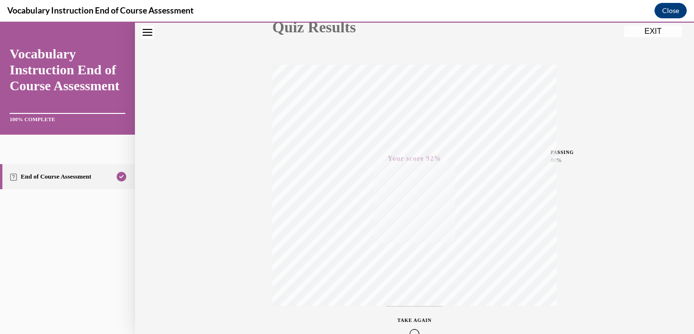
scroll to position [126, 0]
click at [652, 30] on button "EXIT" at bounding box center [654, 32] width 58 height 12
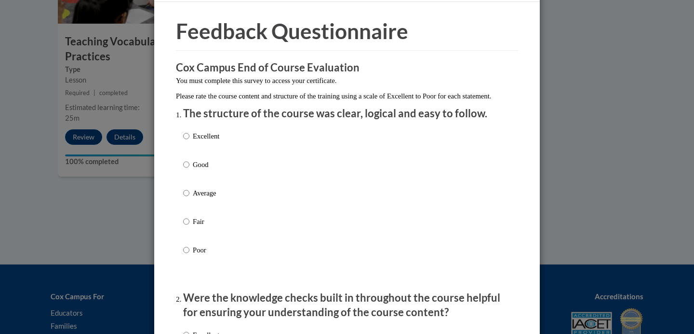
scroll to position [30, 0]
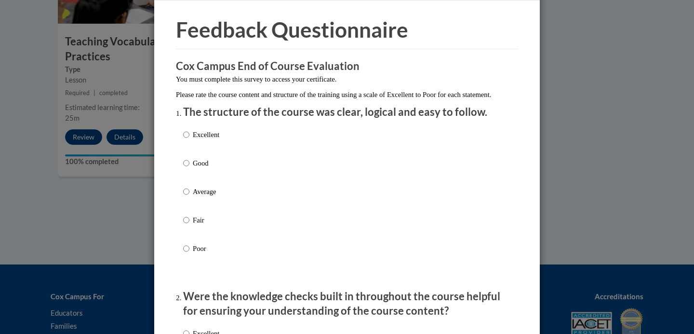
click at [203, 140] on p "Excellent" at bounding box center [206, 134] width 27 height 11
click at [190, 140] on input "Excellent" at bounding box center [186, 134] width 6 height 11
radio input "true"
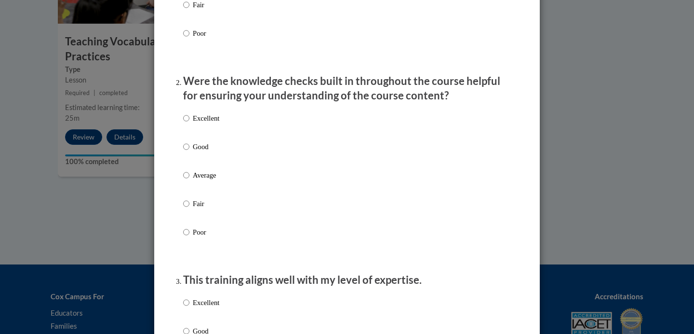
scroll to position [248, 0]
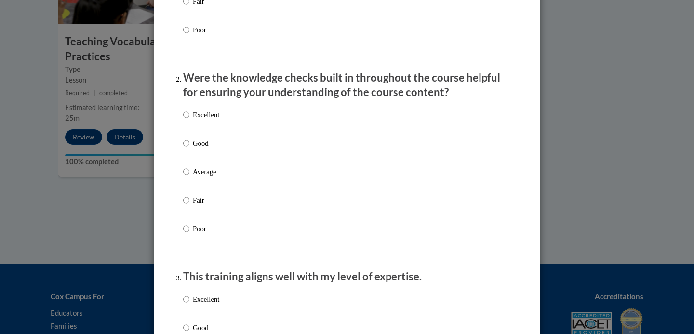
click at [204, 149] on p "Good" at bounding box center [206, 143] width 27 height 11
click at [190, 149] on input "Good" at bounding box center [186, 143] width 6 height 11
radio input "true"
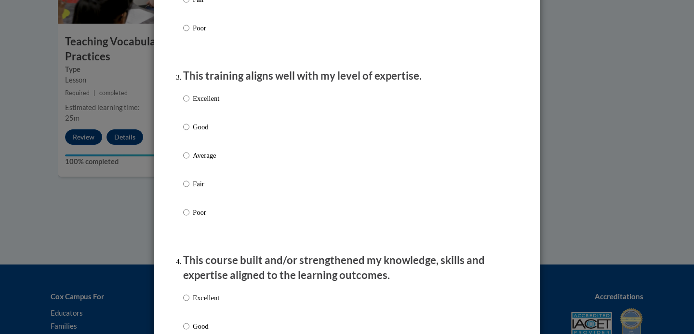
scroll to position [449, 0]
click at [204, 132] on p "Good" at bounding box center [206, 126] width 27 height 11
click at [190, 132] on input "Good" at bounding box center [186, 126] width 6 height 11
radio input "true"
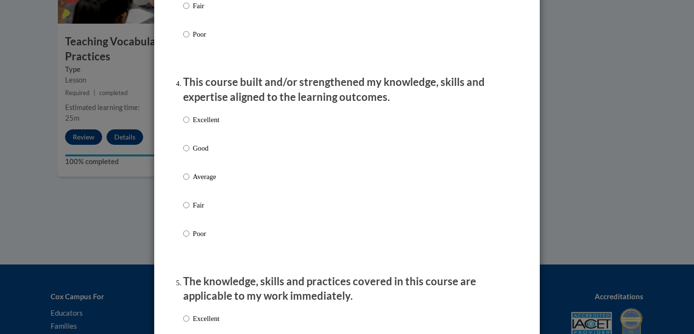
scroll to position [627, 0]
click at [201, 153] on p "Good" at bounding box center [206, 147] width 27 height 11
click at [190, 153] on input "Good" at bounding box center [186, 147] width 6 height 11
radio input "true"
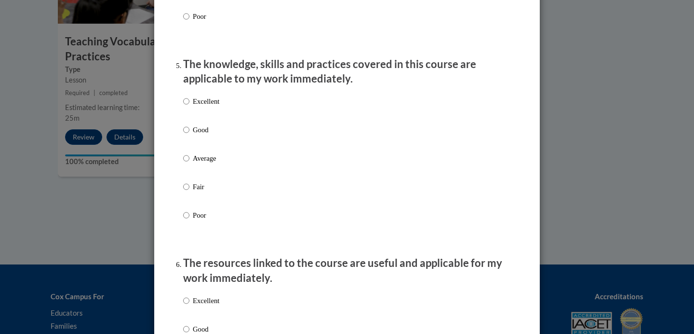
scroll to position [850, 0]
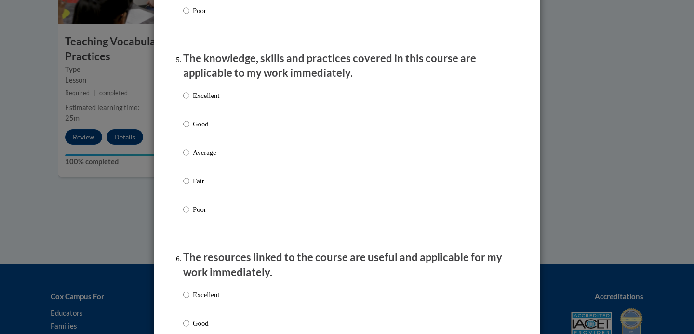
click at [205, 129] on p "Good" at bounding box center [206, 124] width 27 height 11
click at [190, 129] on input "Good" at bounding box center [186, 124] width 6 height 11
radio input "true"
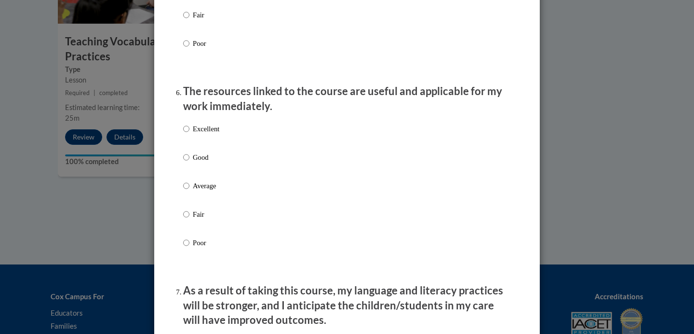
scroll to position [1021, 0]
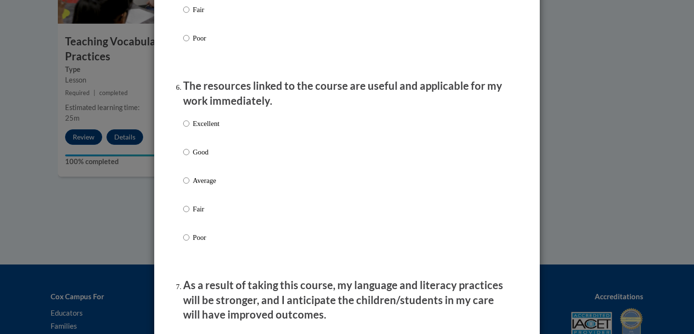
click at [204, 157] on p "Good" at bounding box center [206, 152] width 27 height 11
click at [190, 157] on input "Good" at bounding box center [186, 152] width 6 height 11
radio input "true"
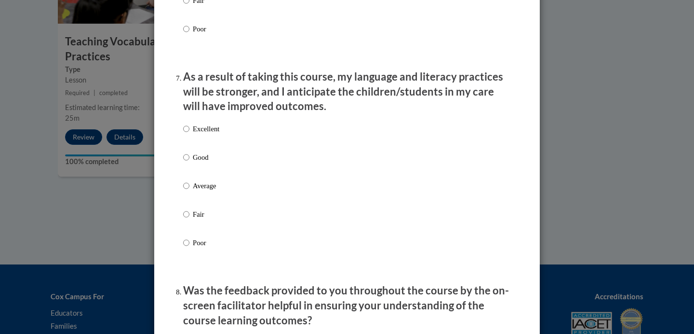
scroll to position [1230, 0]
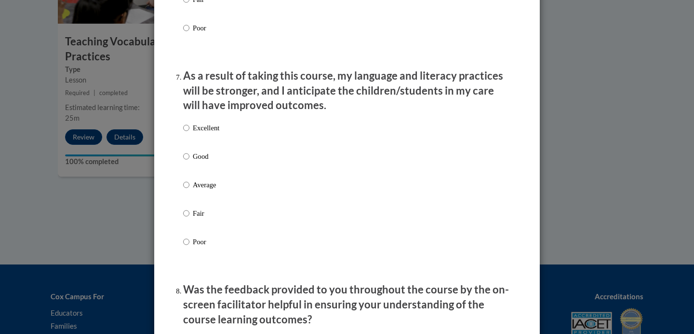
click at [201, 162] on p "Good" at bounding box center [206, 156] width 27 height 11
click at [190, 162] on input "Good" at bounding box center [186, 156] width 6 height 11
radio input "true"
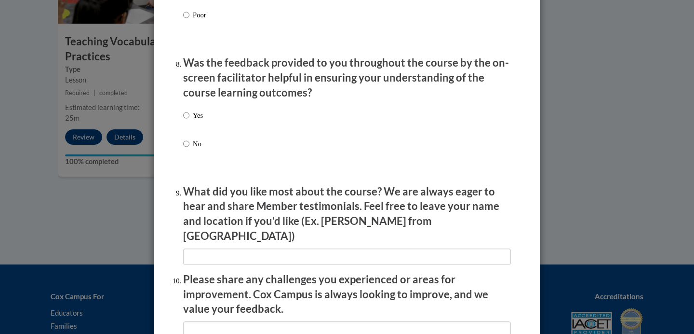
scroll to position [1457, 0]
click at [187, 120] on input "Yes" at bounding box center [186, 114] width 6 height 11
radio input "true"
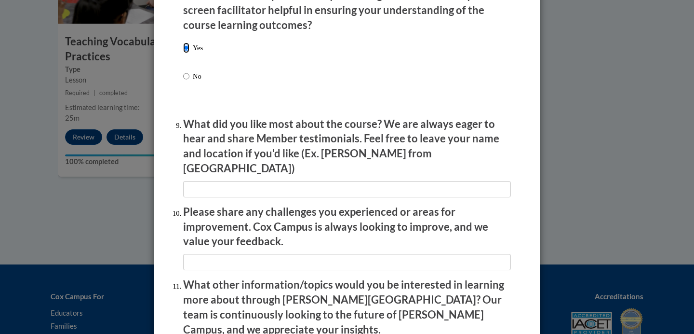
scroll to position [1672, 0]
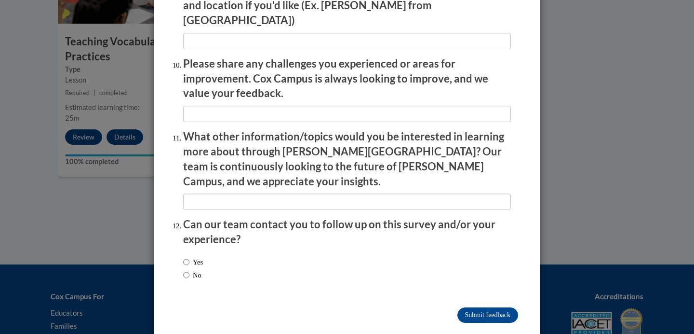
click at [195, 270] on label "No" at bounding box center [192, 275] width 18 height 11
click at [190, 270] on input "No" at bounding box center [186, 275] width 6 height 11
radio input "true"
click at [460, 307] on input "Submit feedback" at bounding box center [488, 314] width 61 height 15
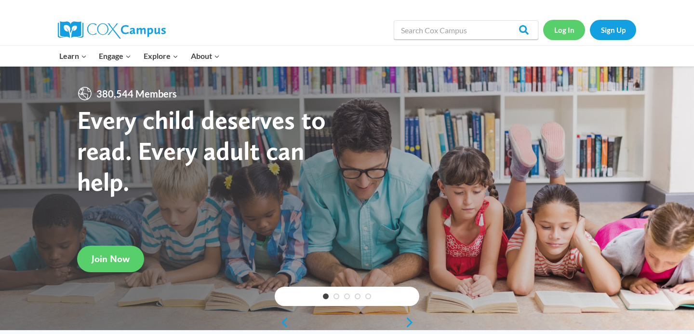
click at [562, 31] on link "Log In" at bounding box center [564, 30] width 42 height 20
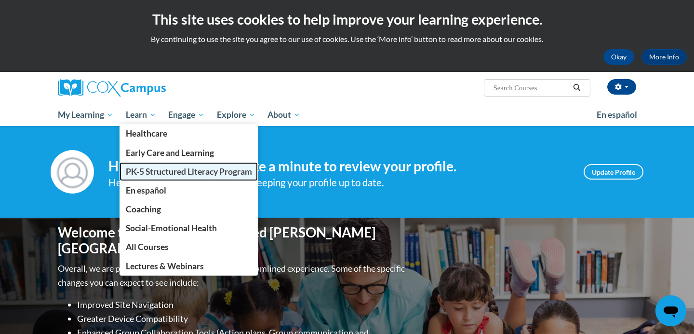
click at [144, 172] on span "PK-5 Structured Literacy Program" at bounding box center [189, 171] width 126 height 10
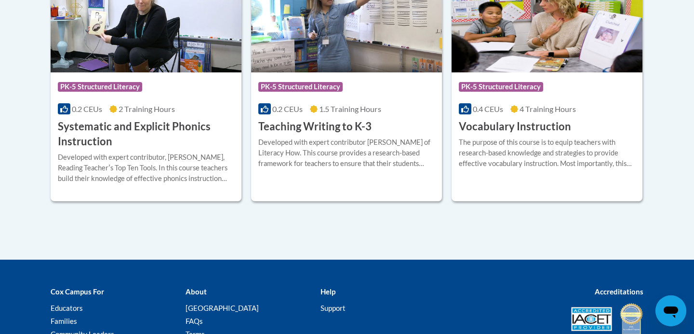
scroll to position [1189, 0]
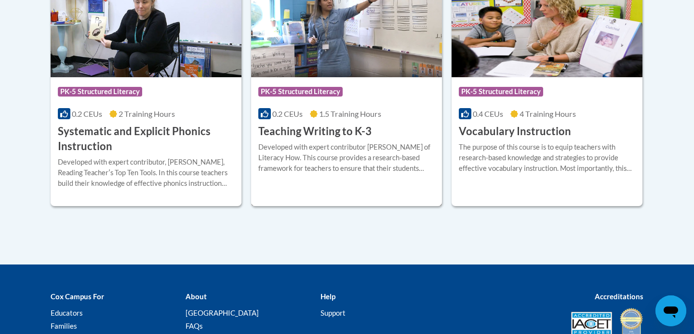
click at [327, 133] on h3 "Teaching Writing to K-3" at bounding box center [314, 131] width 113 height 15
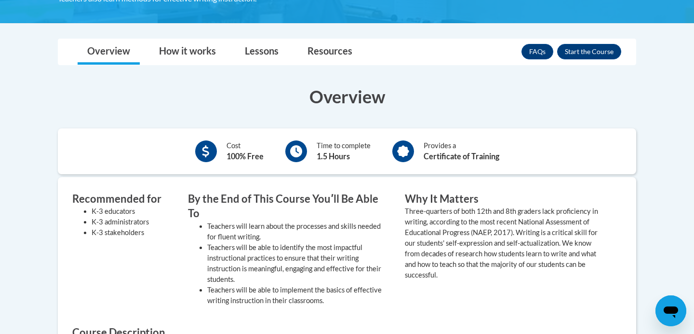
scroll to position [240, 0]
click at [584, 49] on button "Enroll" at bounding box center [589, 51] width 64 height 15
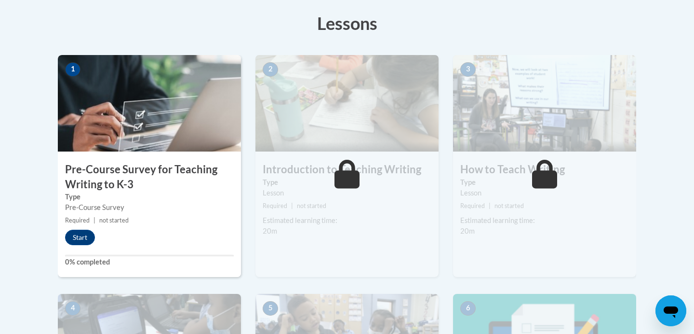
scroll to position [298, 0]
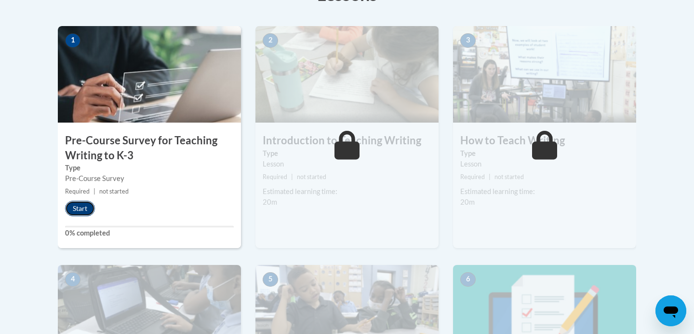
click at [77, 207] on button "Start" at bounding box center [80, 208] width 30 height 15
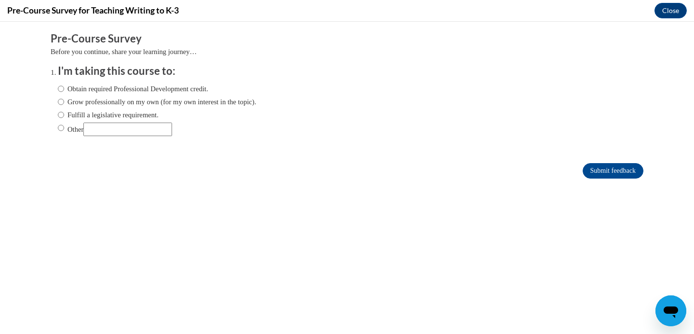
scroll to position [0, 0]
click at [128, 89] on label "Obtain required Professional Development credit." at bounding box center [133, 88] width 150 height 11
click at [64, 89] on input "Obtain required Professional Development credit." at bounding box center [61, 88] width 6 height 11
radio input "true"
click at [602, 173] on input "Submit feedback" at bounding box center [613, 170] width 61 height 15
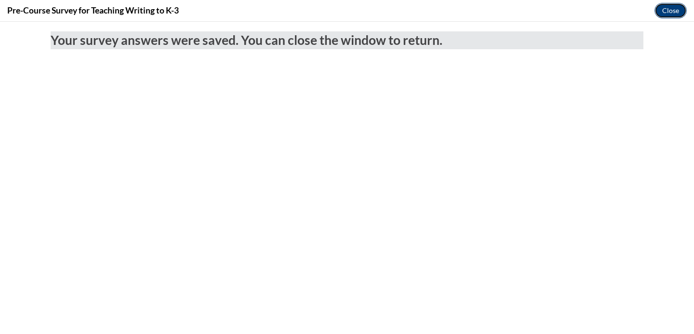
click at [672, 11] on button "Close" at bounding box center [671, 10] width 32 height 15
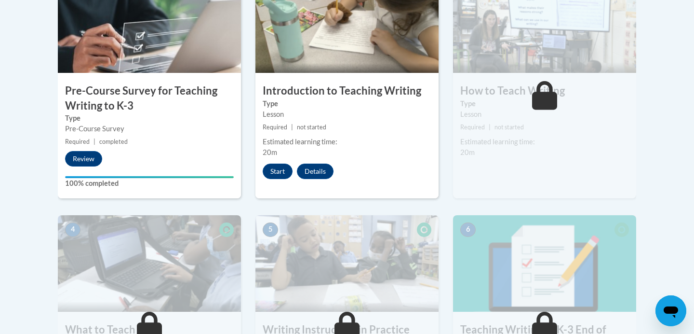
scroll to position [386, 0]
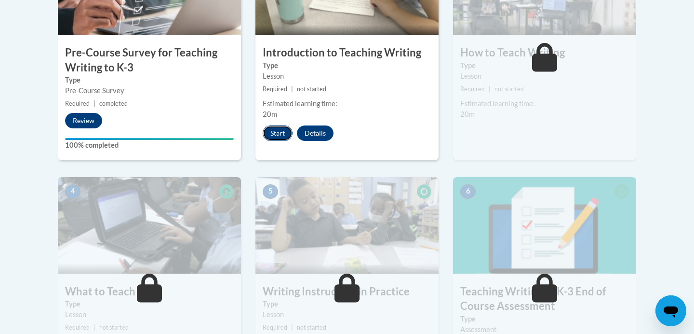
click at [274, 134] on button "Start" at bounding box center [278, 132] width 30 height 15
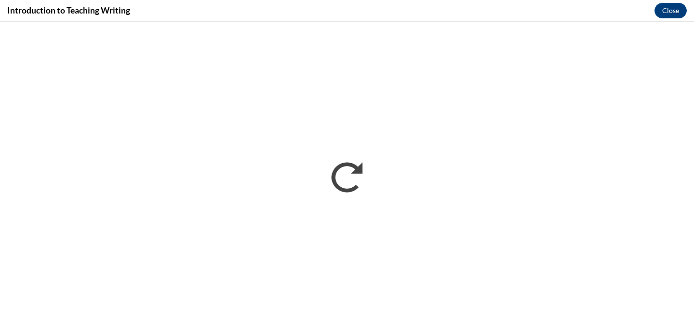
scroll to position [0, 0]
